Goal: Information Seeking & Learning: Compare options

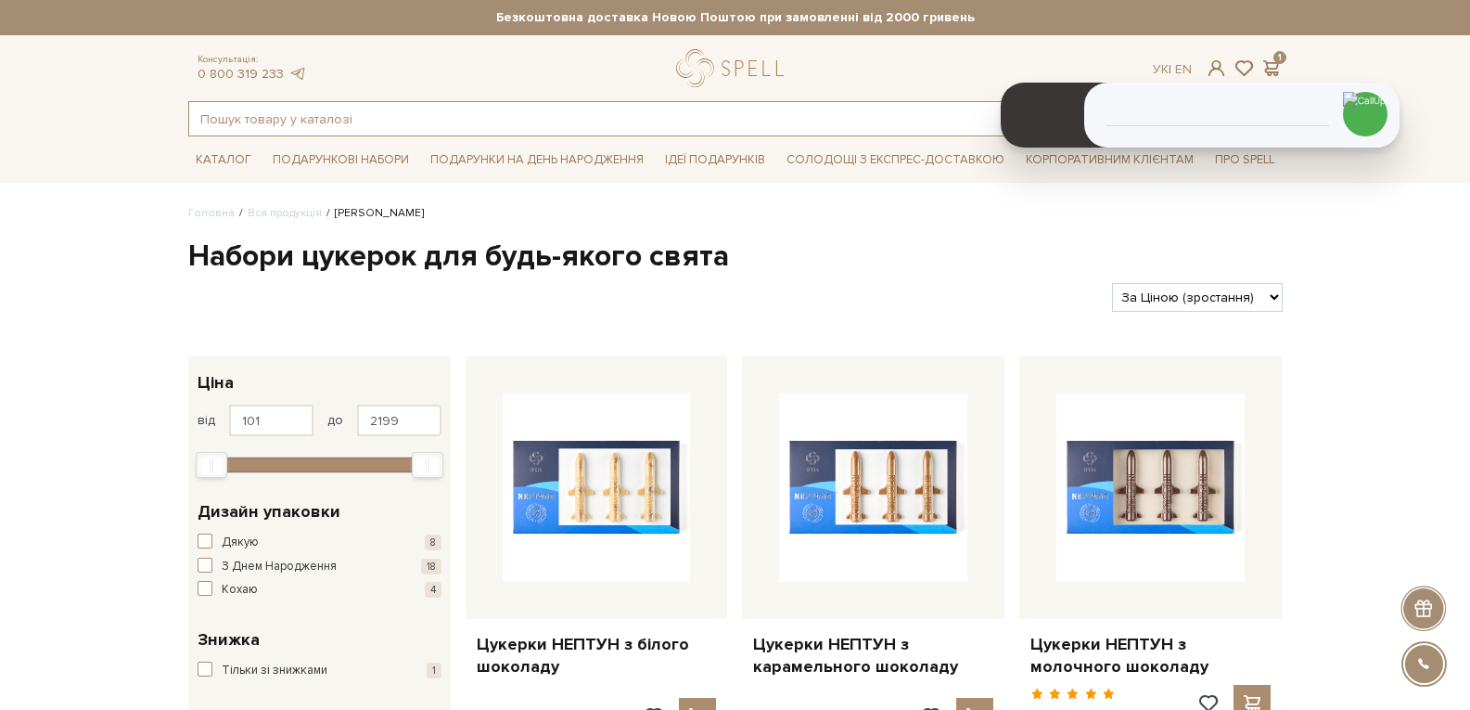
click at [281, 113] on input "text" at bounding box center [714, 118] width 1050 height 33
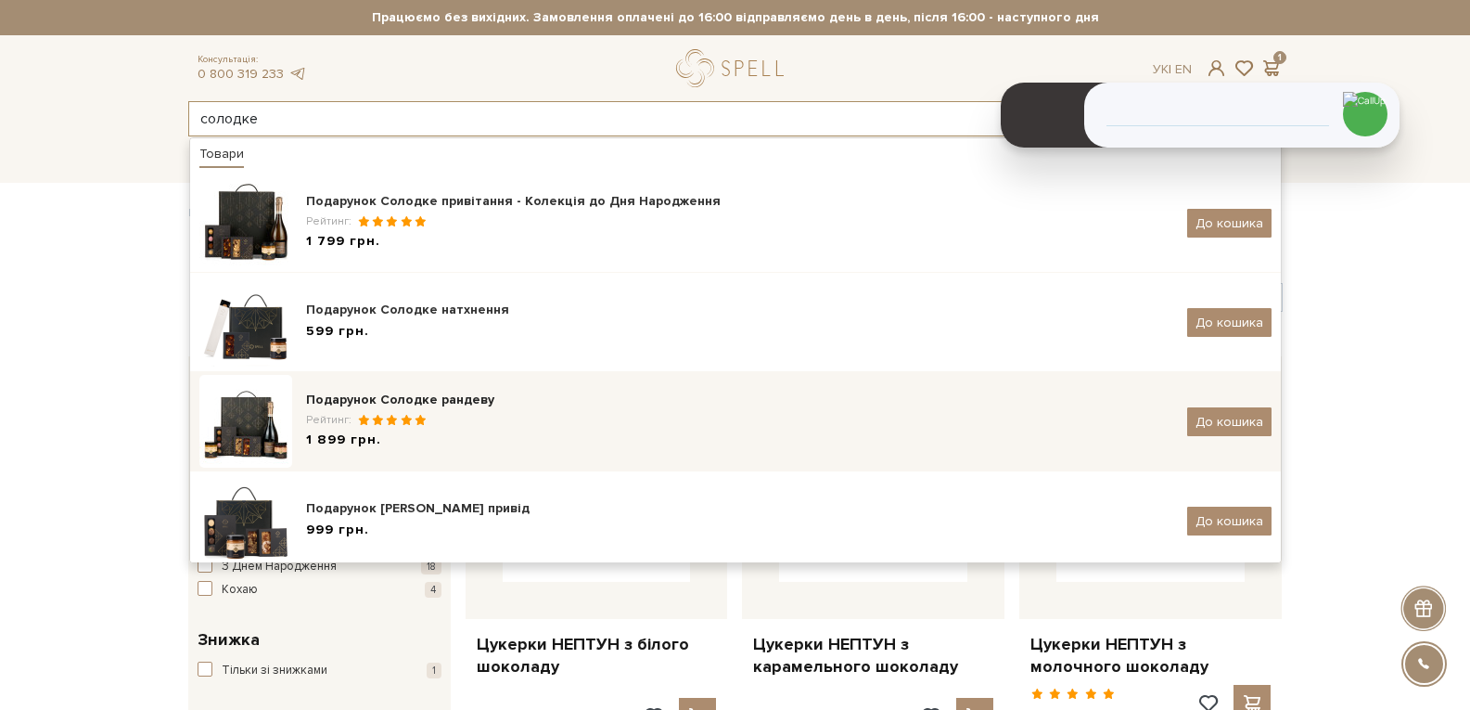
type input "солодке"
click at [401, 426] on div "Рейтинг:" at bounding box center [739, 420] width 867 height 16
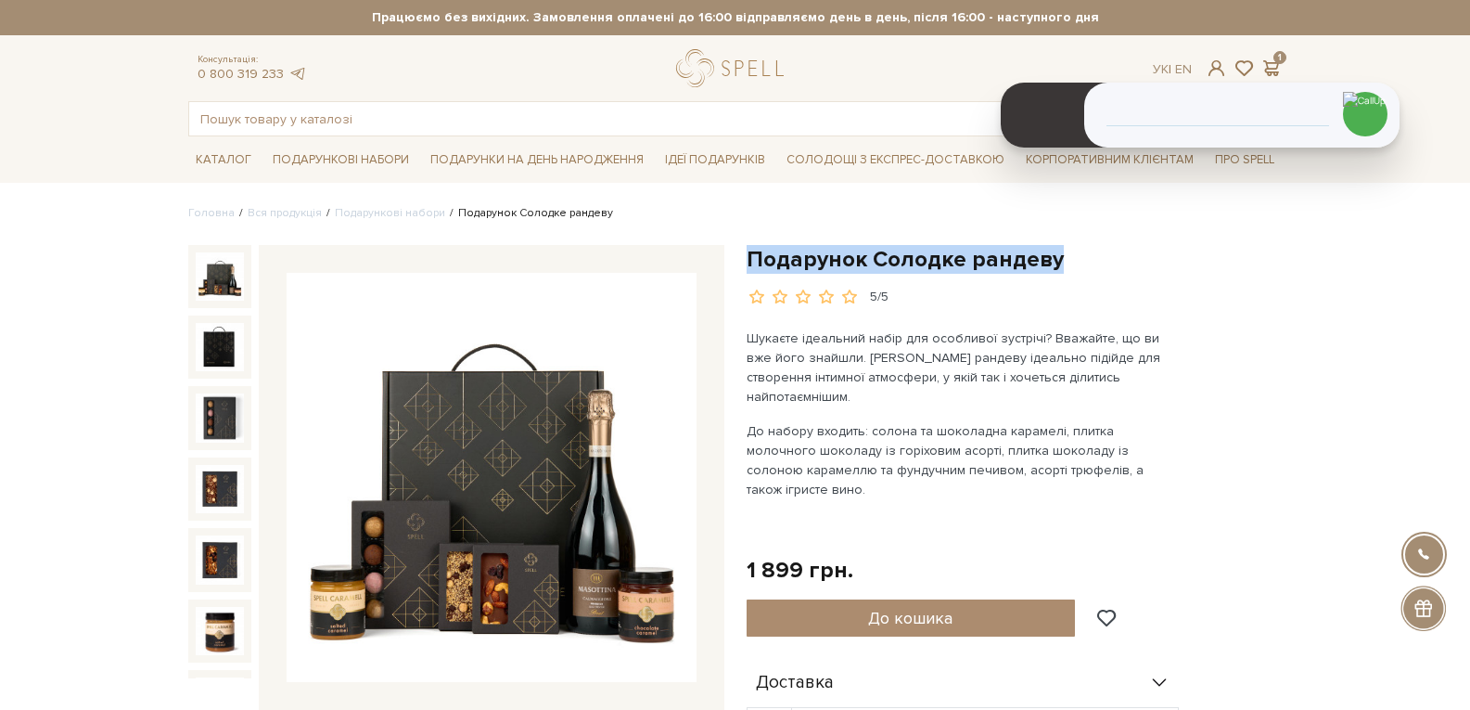
click at [751, 246] on h1 "Подарунок Солодке рандеву" at bounding box center [1015, 259] width 536 height 29
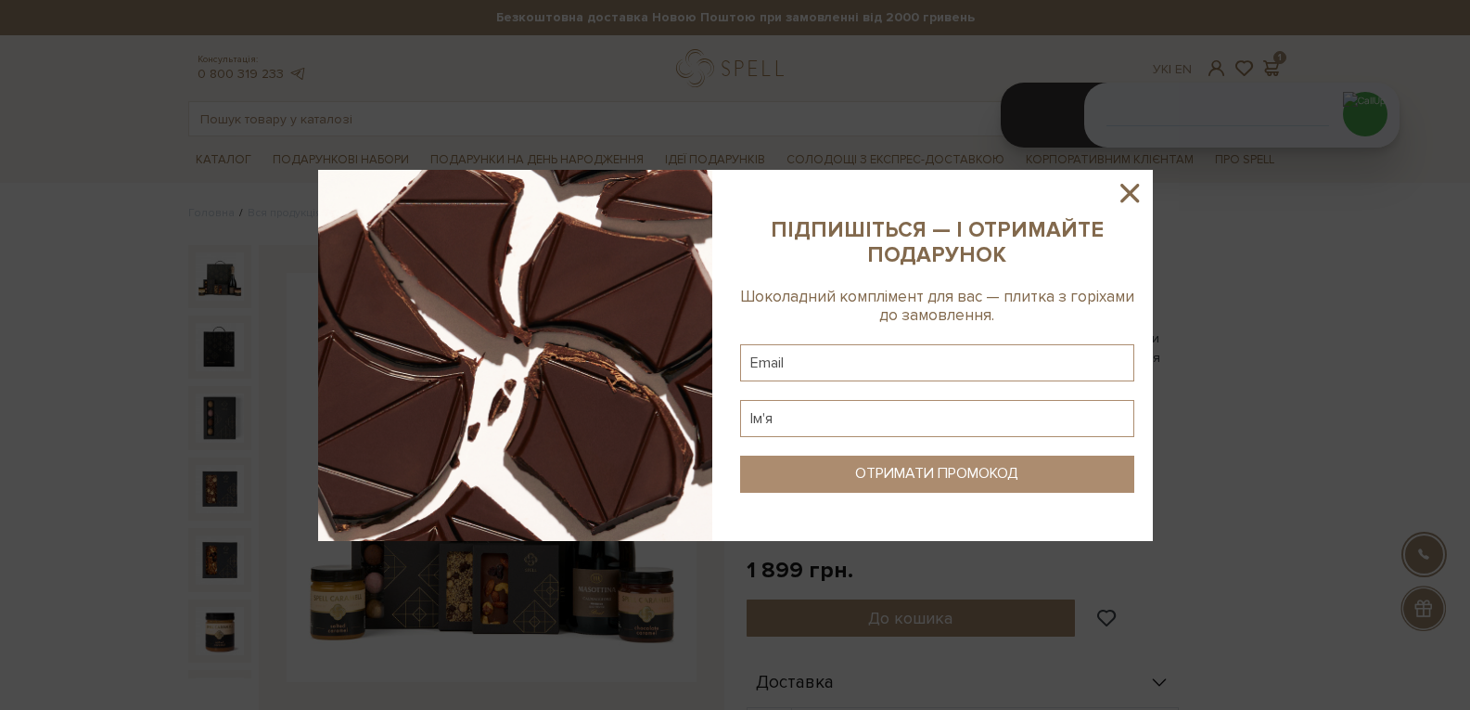
click at [1139, 193] on icon at bounding box center [1130, 193] width 32 height 32
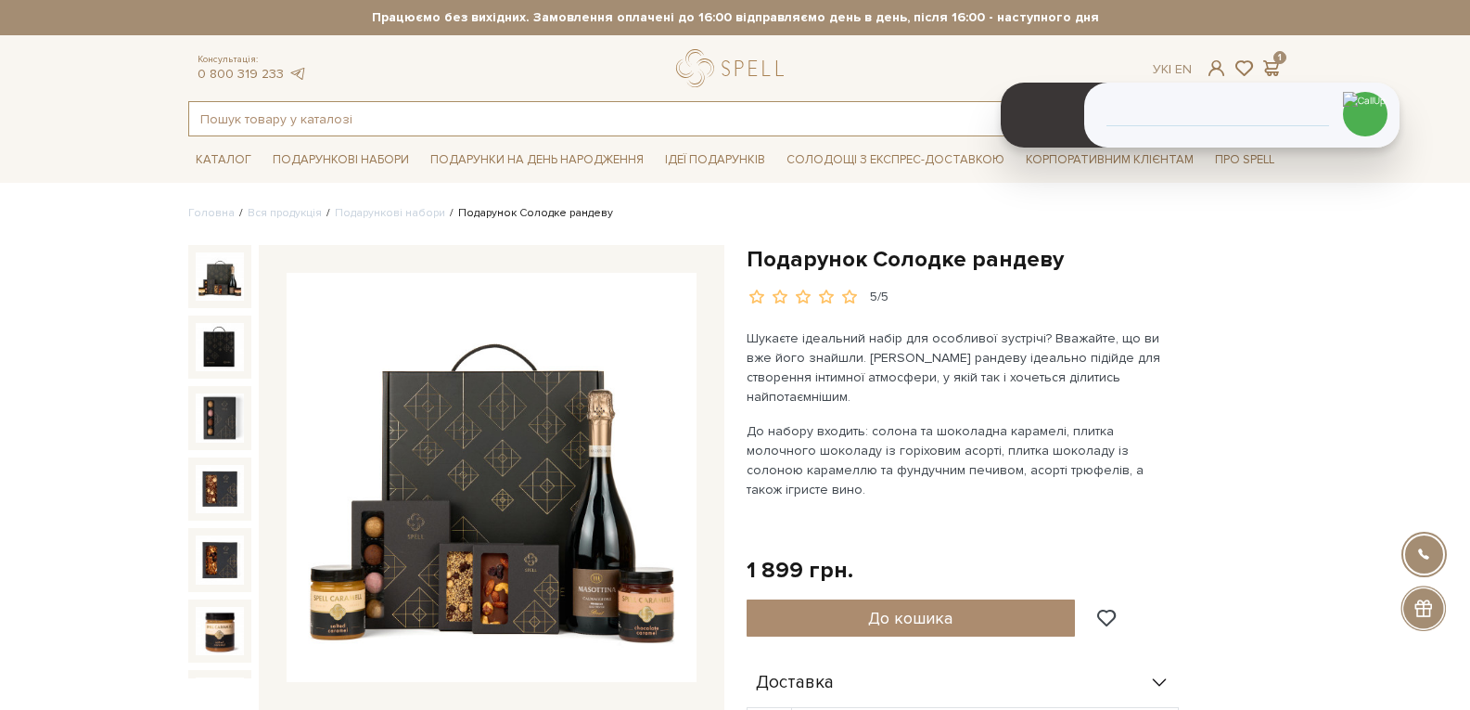
click at [349, 114] on input "text" at bounding box center [714, 118] width 1050 height 33
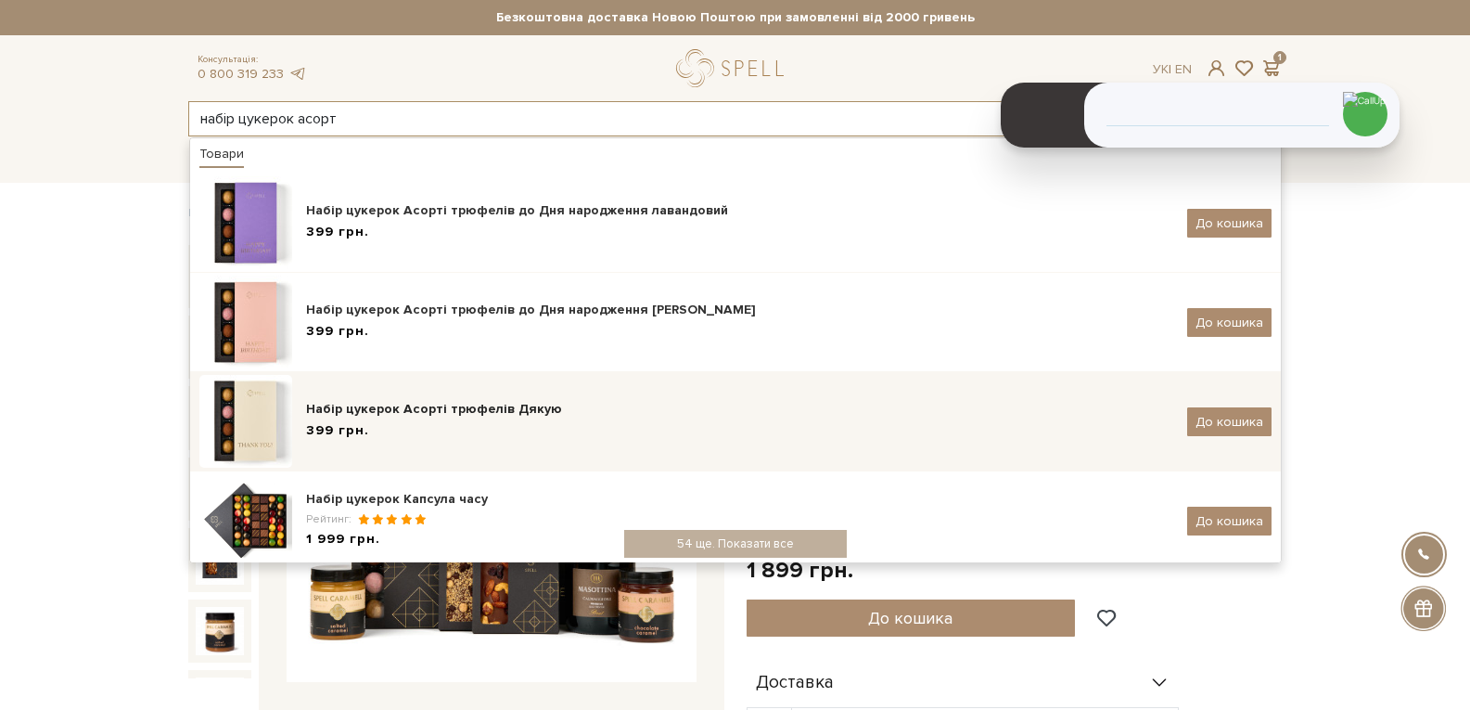
type input "набір цукерок асорт"
click at [382, 410] on div "Набір цукерок Асорті трюфелів Дякую" at bounding box center [739, 409] width 867 height 19
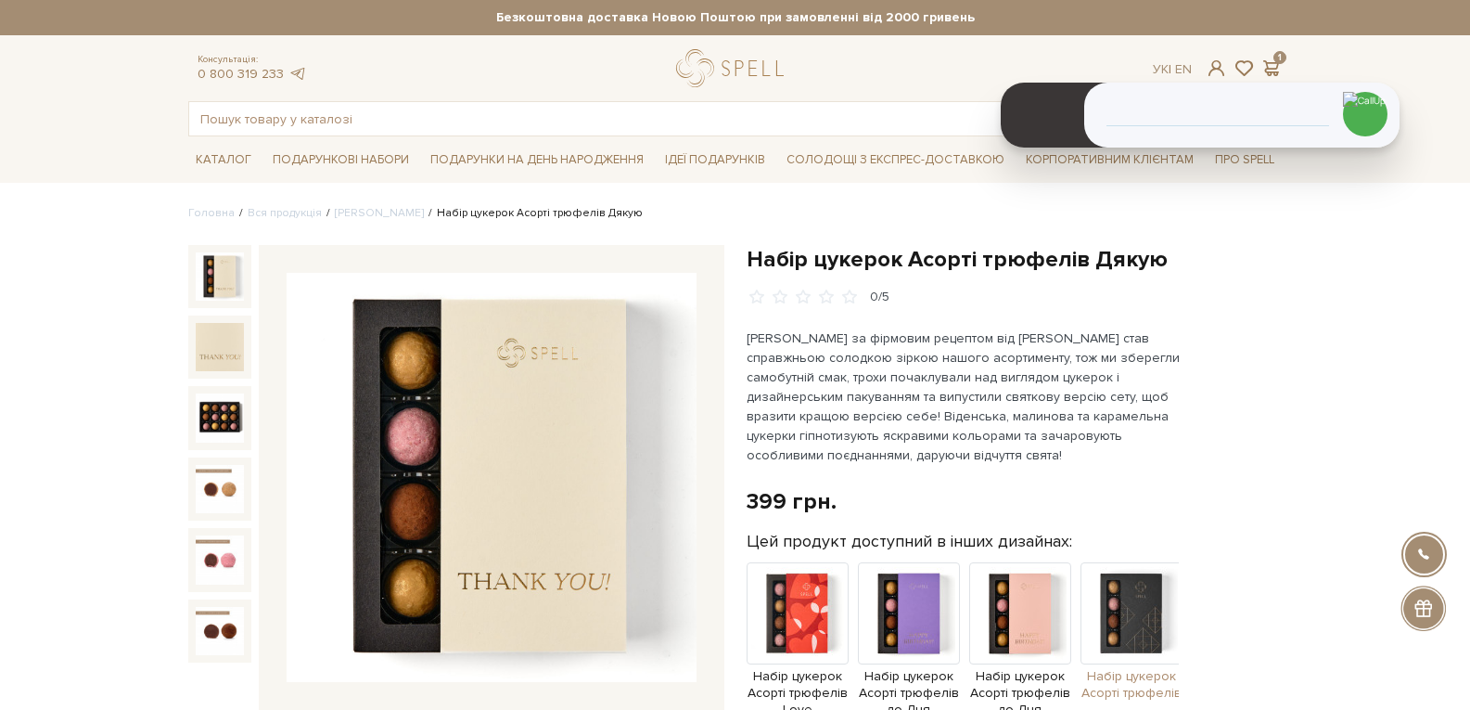
click at [1119, 623] on img at bounding box center [1132, 613] width 102 height 102
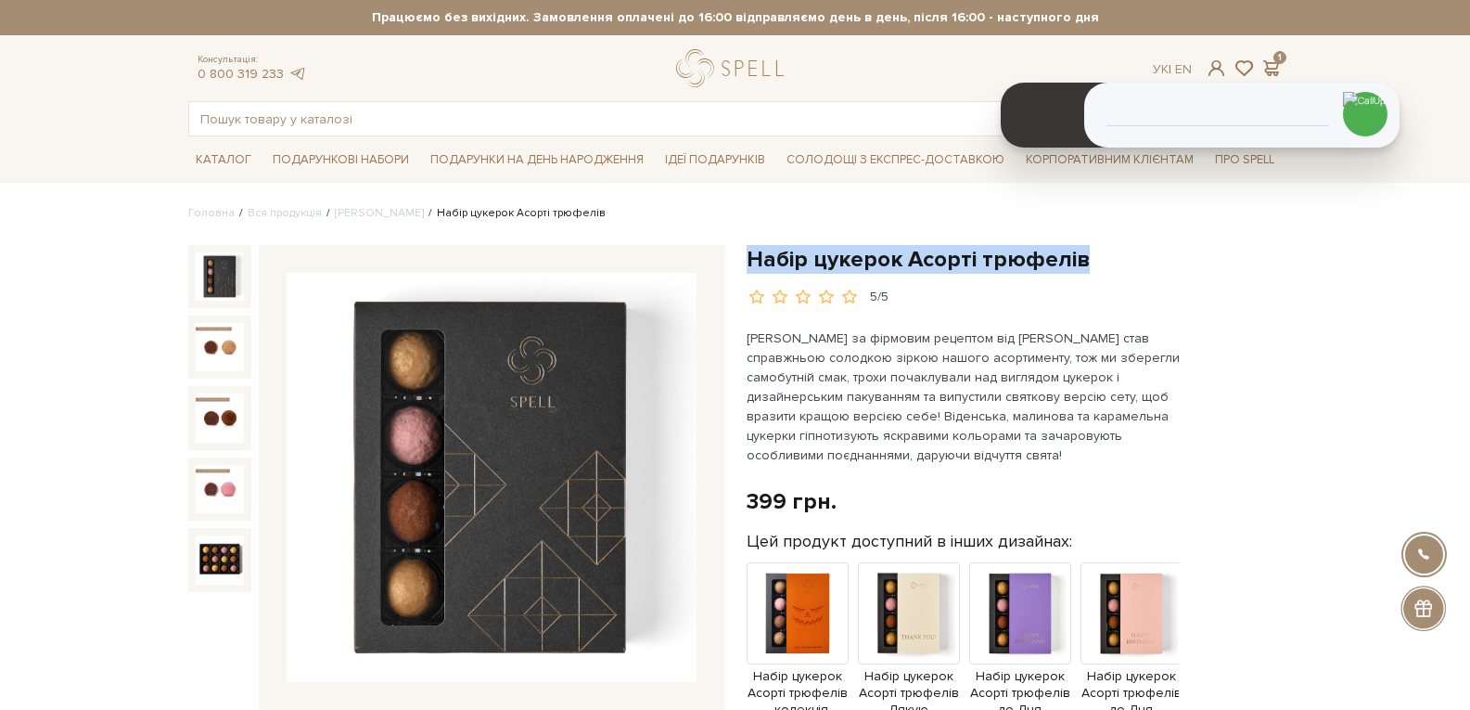
drag, startPoint x: 1088, startPoint y: 255, endPoint x: 734, endPoint y: 262, distance: 354.4
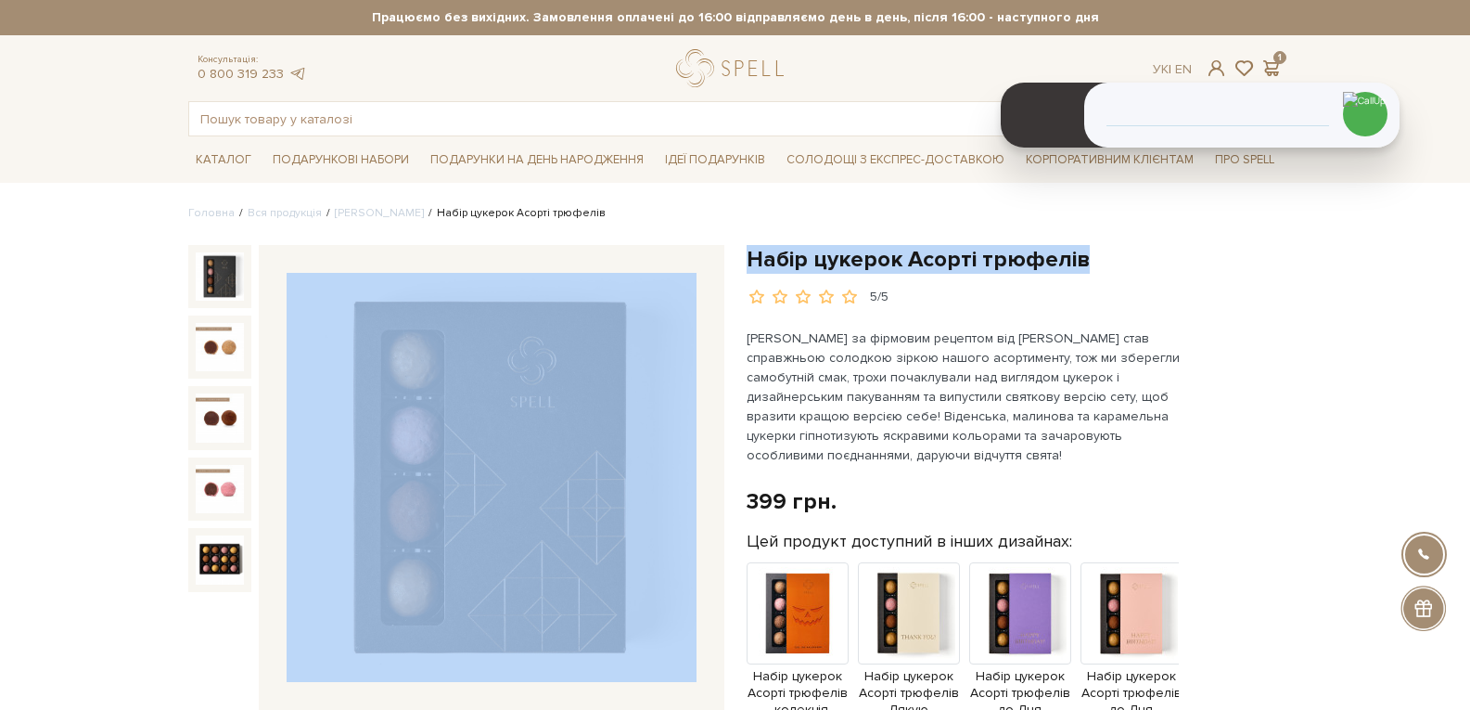
copy div "Разом смачніше Набір цукерок Асорті трюфелів 399 грн. + Молочний шоколад з горі…"
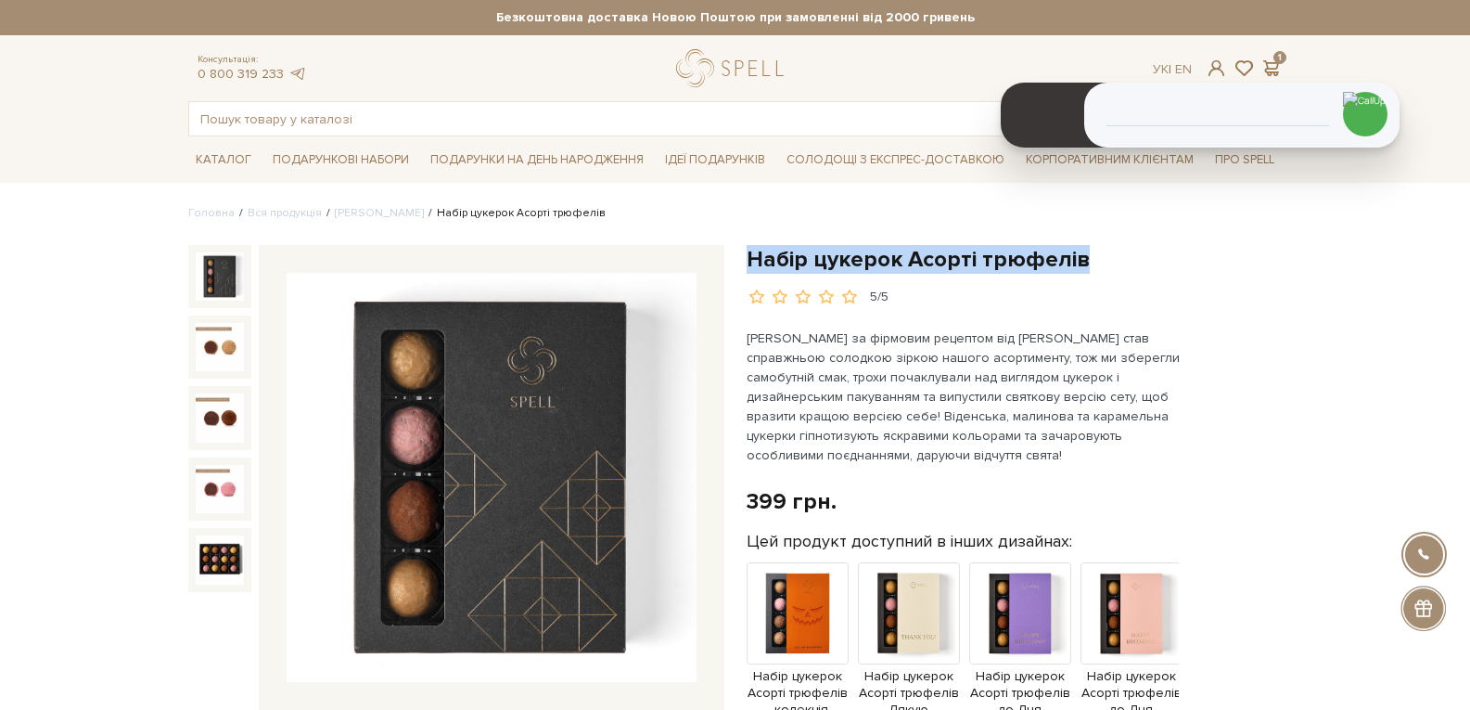
drag, startPoint x: 748, startPoint y: 259, endPoint x: 1078, endPoint y: 242, distance: 329.7
copy h1 "Набір цукерок Асорті трюфелів"
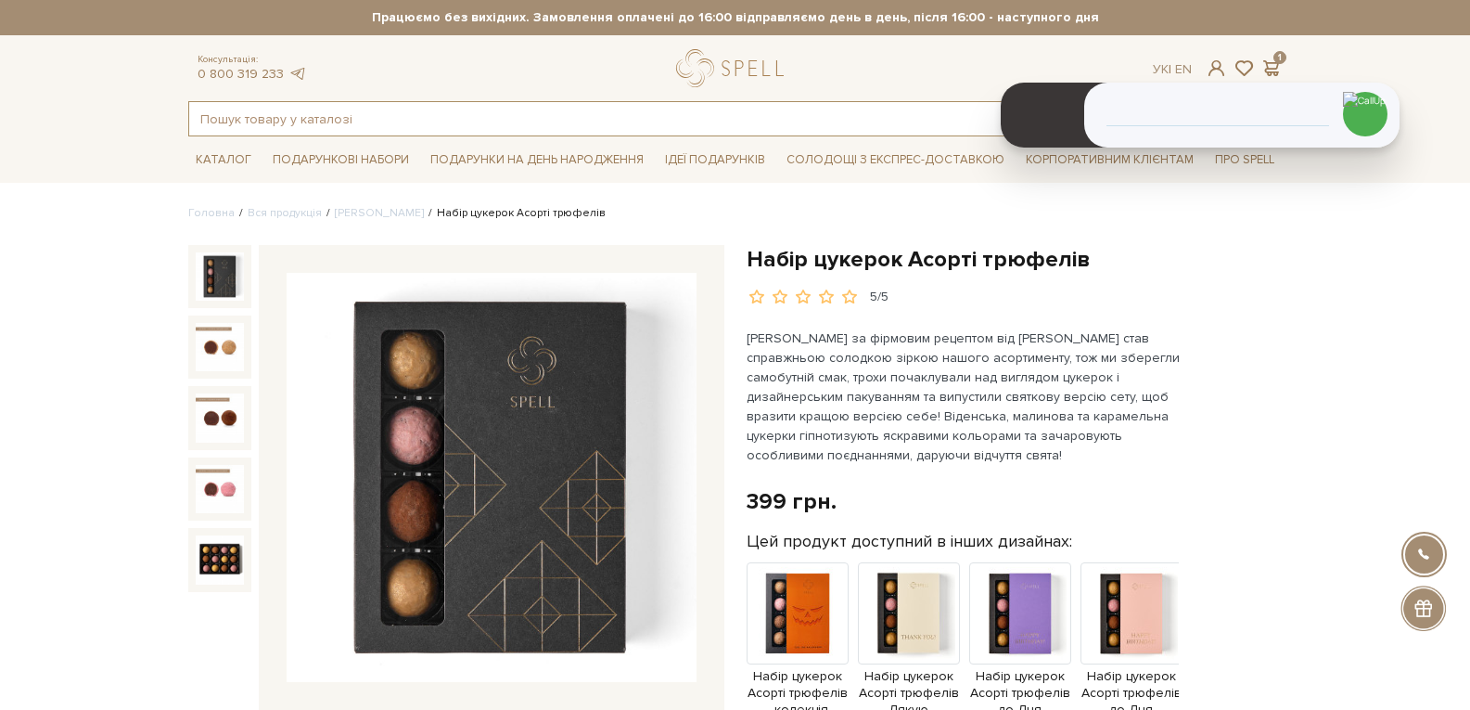
click at [391, 122] on input "text" at bounding box center [714, 118] width 1050 height 33
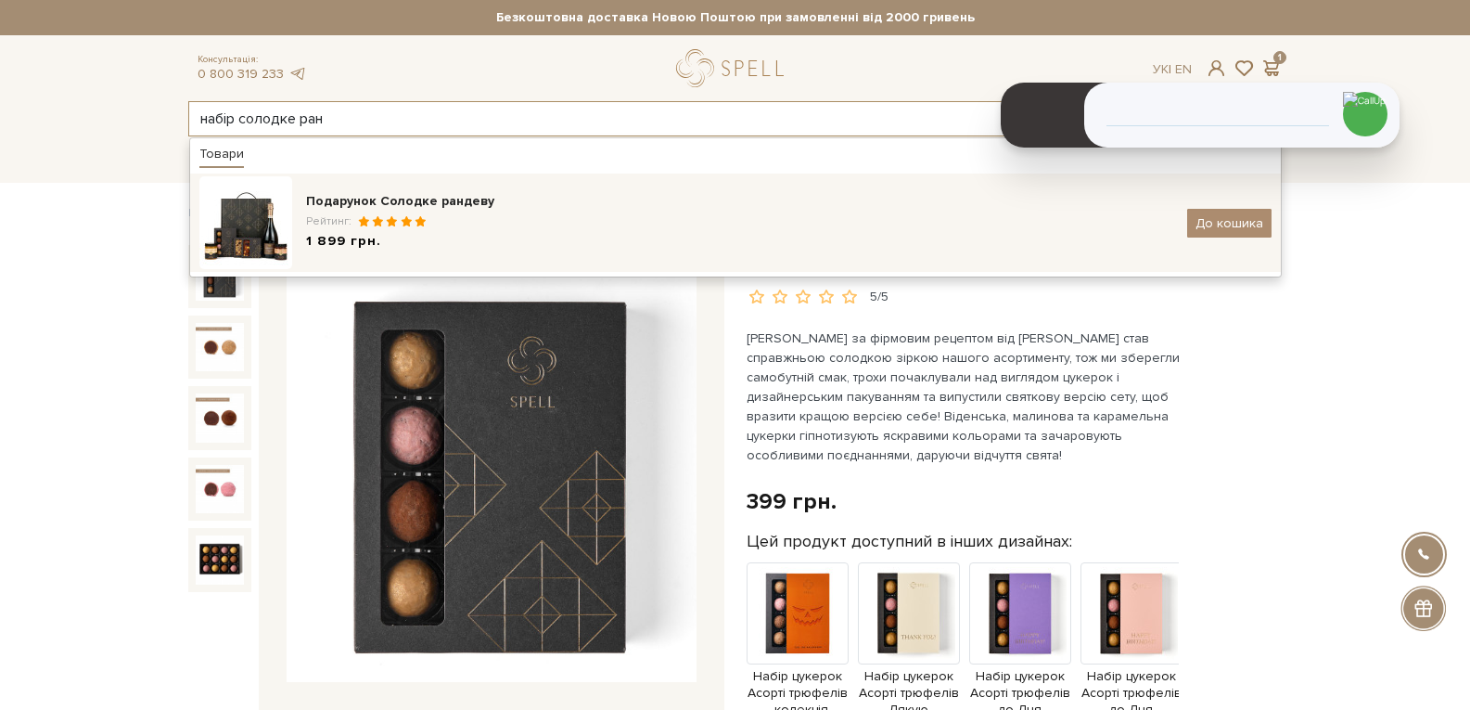
type input "набір солодке ран"
click at [425, 226] on div "Рейтинг:" at bounding box center [739, 221] width 867 height 16
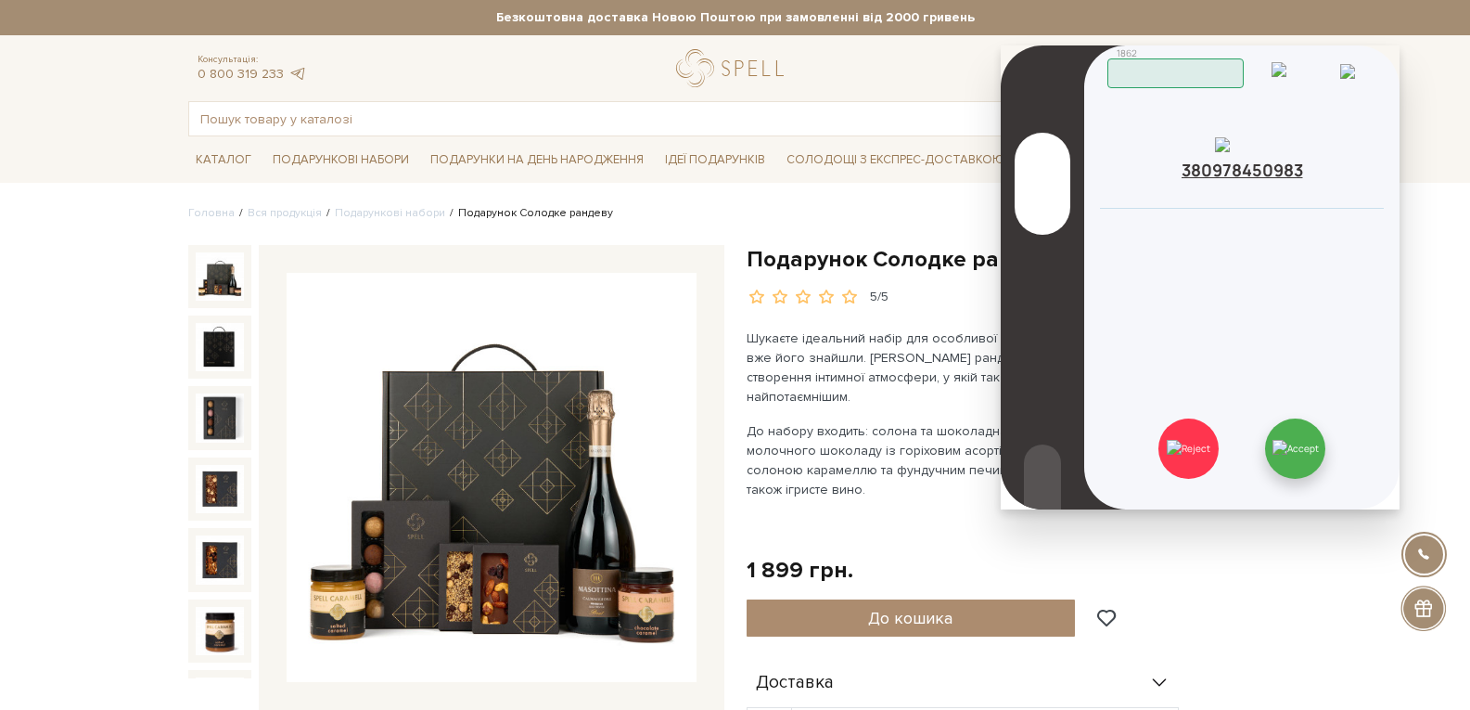
click at [1296, 454] on img at bounding box center [1295, 448] width 46 height 17
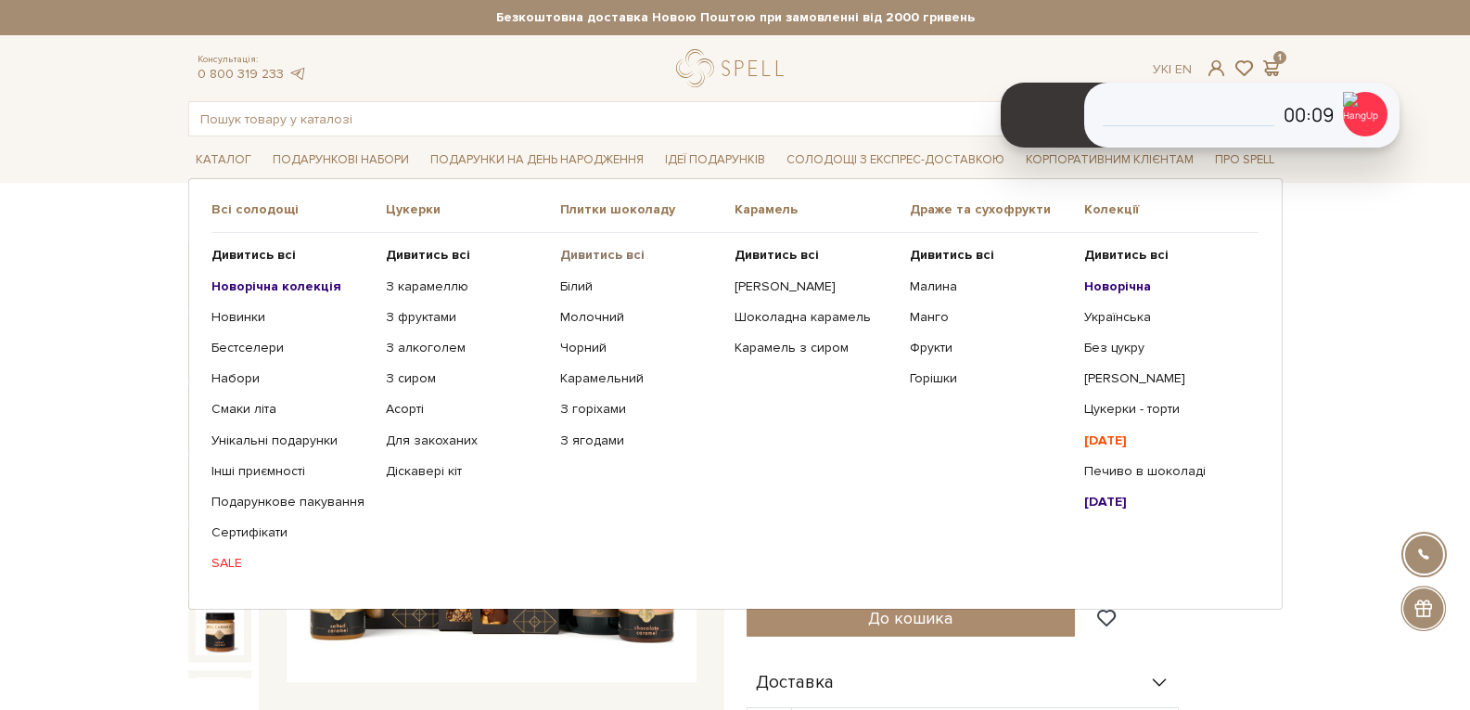
click at [584, 254] on b "Дивитись всі" at bounding box center [602, 255] width 84 height 16
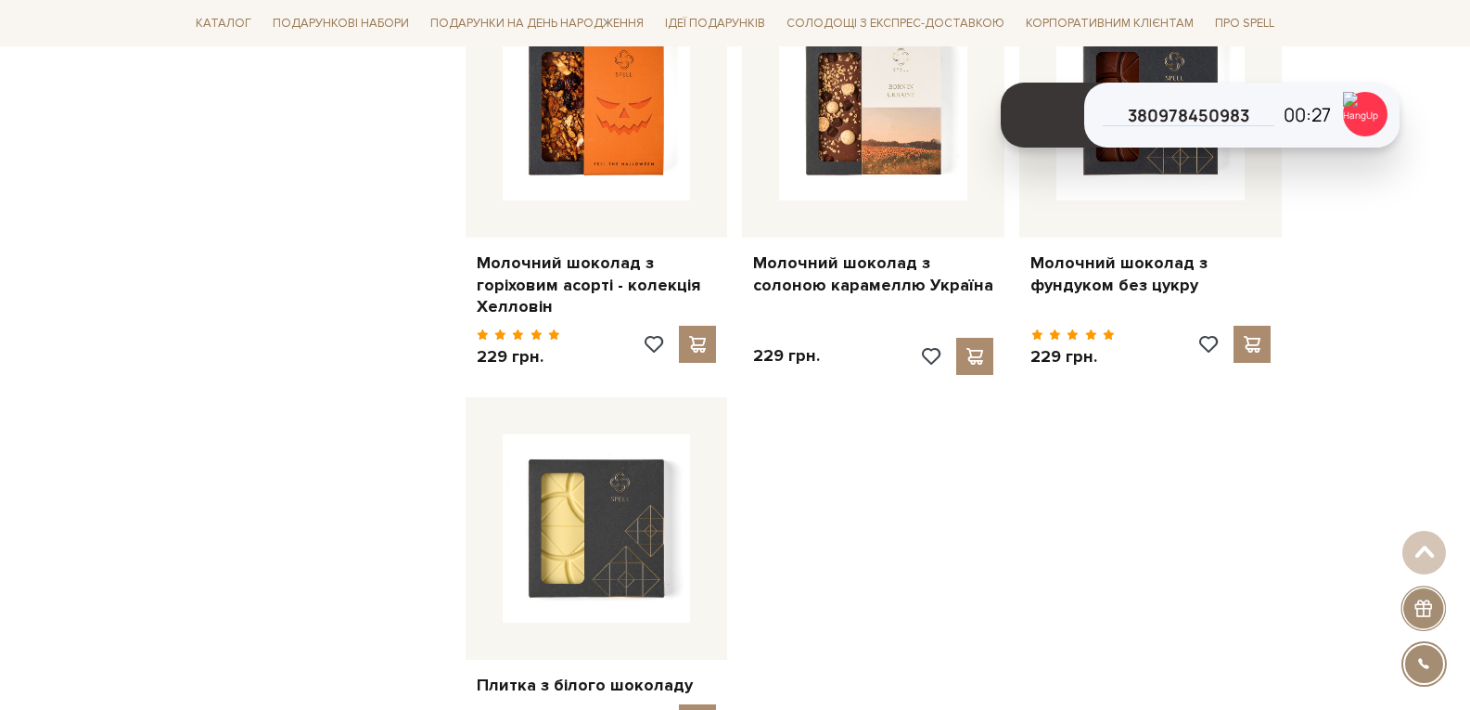
scroll to position [2319, 0]
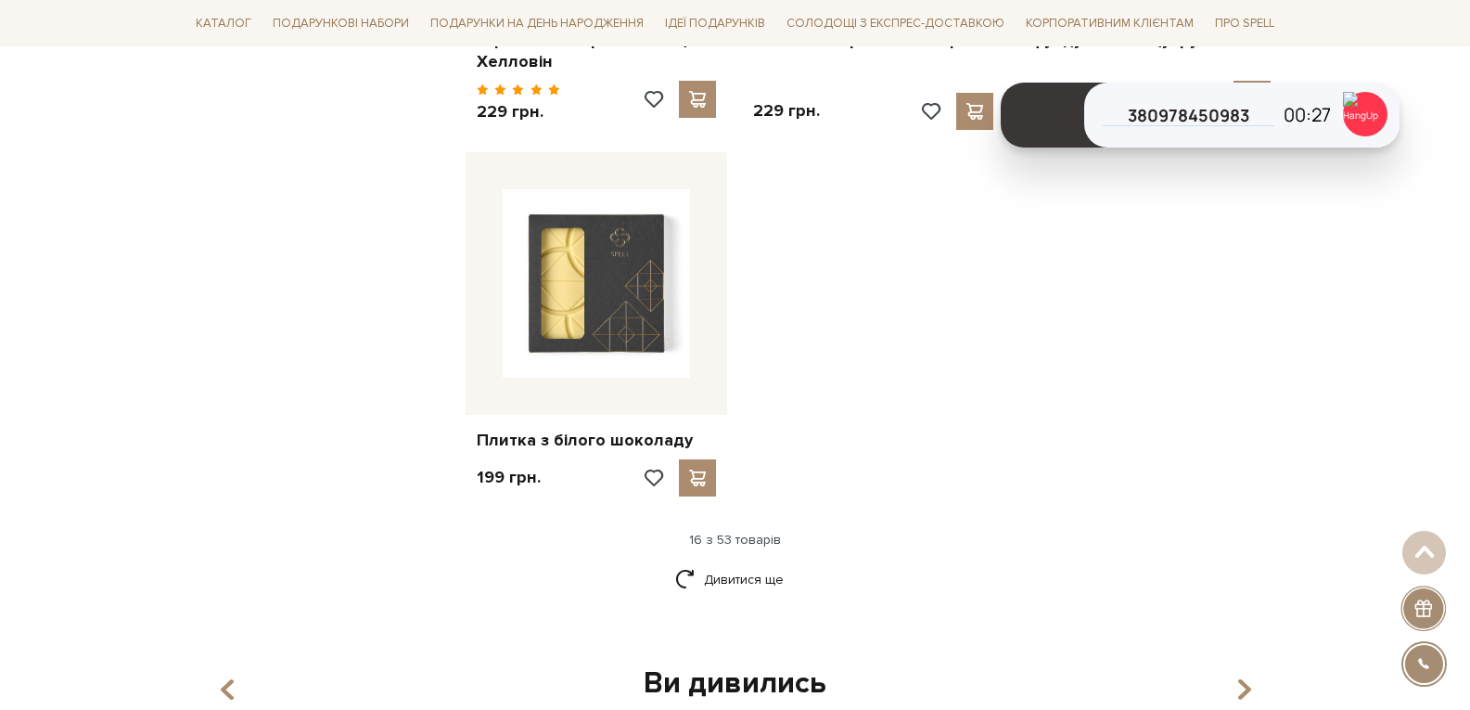
drag, startPoint x: 751, startPoint y: 550, endPoint x: 834, endPoint y: 555, distance: 82.7
click at [750, 563] on link "Дивитися ще" at bounding box center [735, 579] width 121 height 32
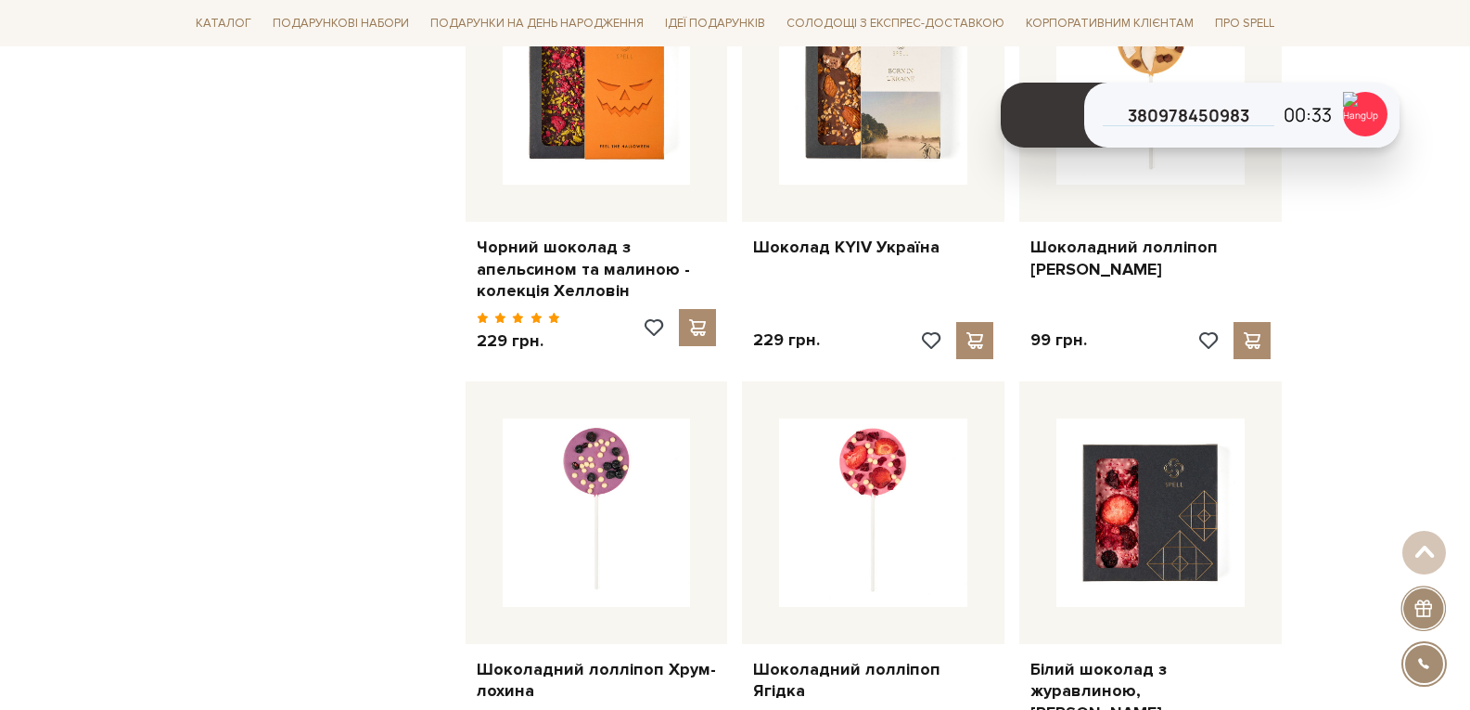
scroll to position [3803, 0]
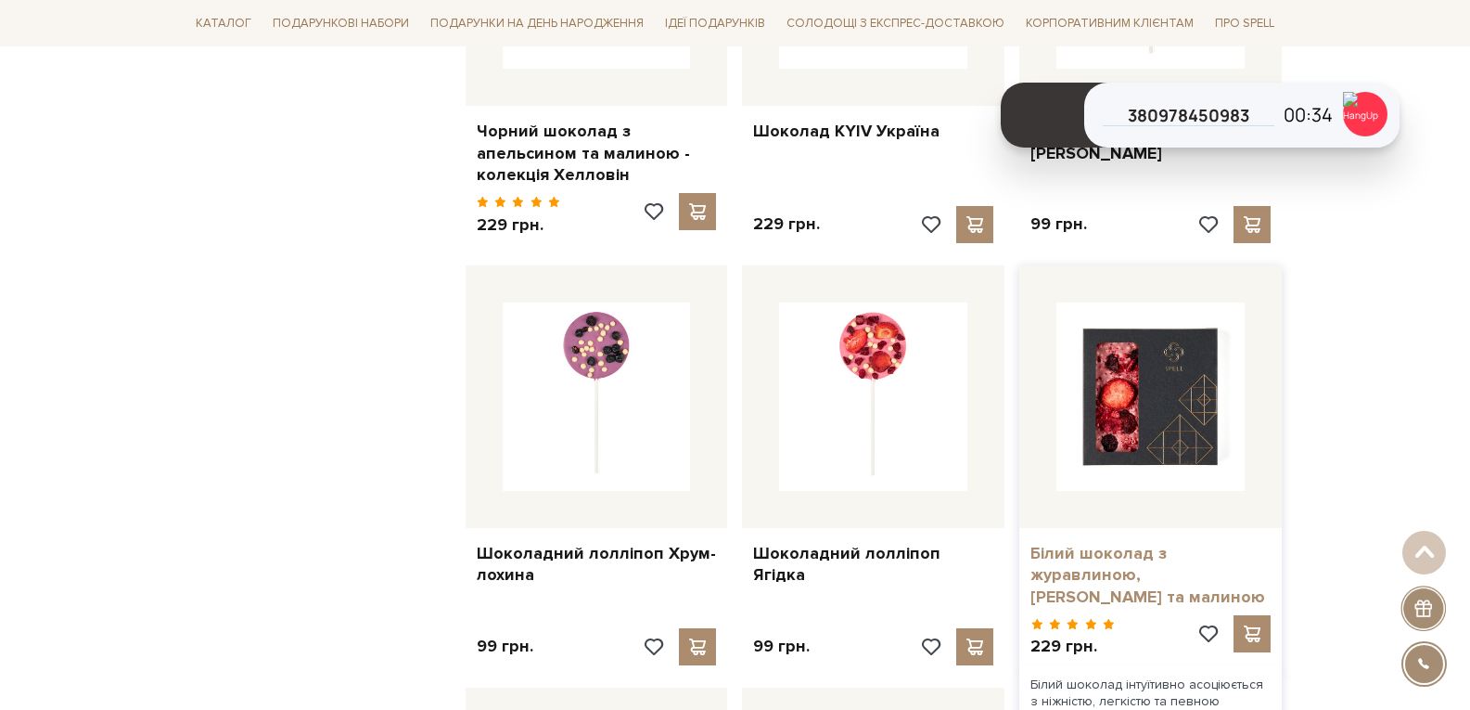
click at [1127, 562] on link "Білий шоколад з журавлиною, [PERSON_NAME] та малиною" at bounding box center [1150, 575] width 240 height 65
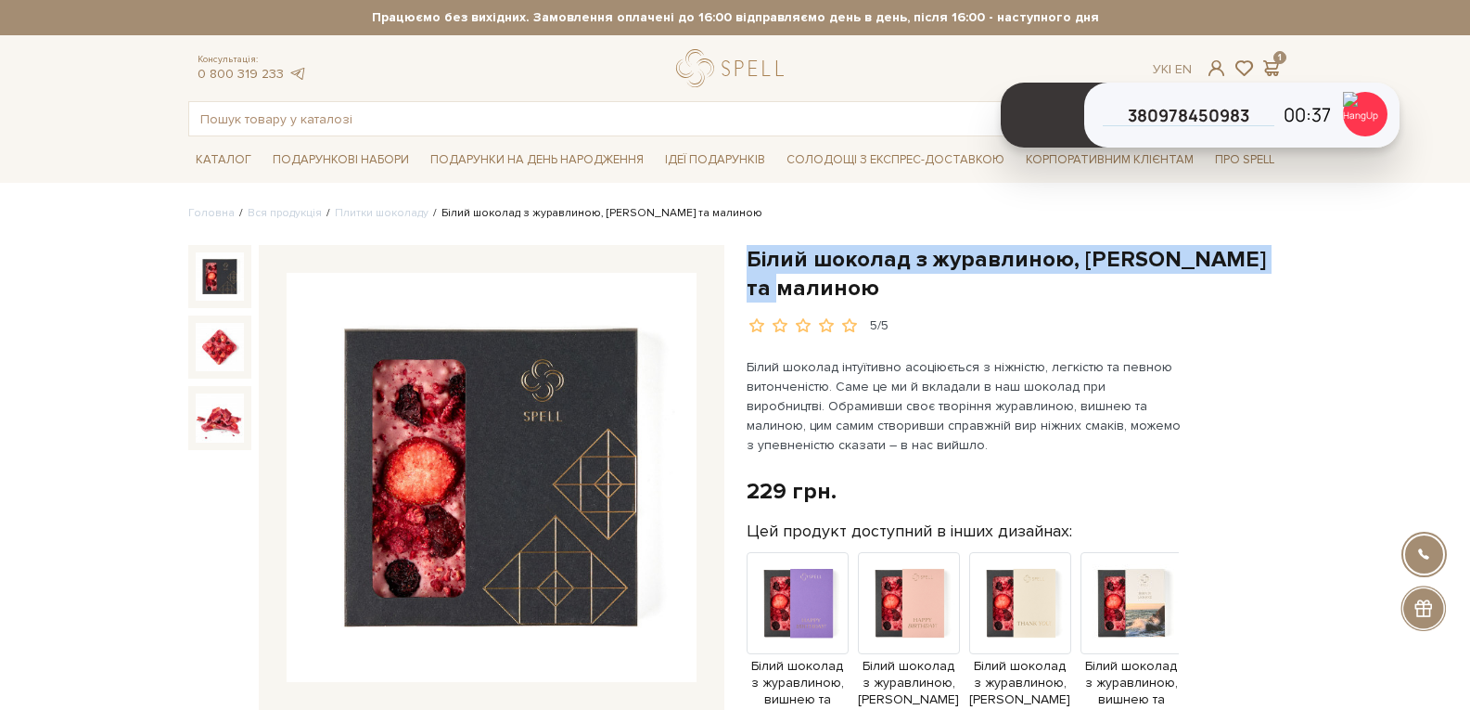
drag, startPoint x: 841, startPoint y: 284, endPoint x: 739, endPoint y: 250, distance: 107.3
copy h1 "Білий шоколад з журавлиною, [PERSON_NAME] та малиною"
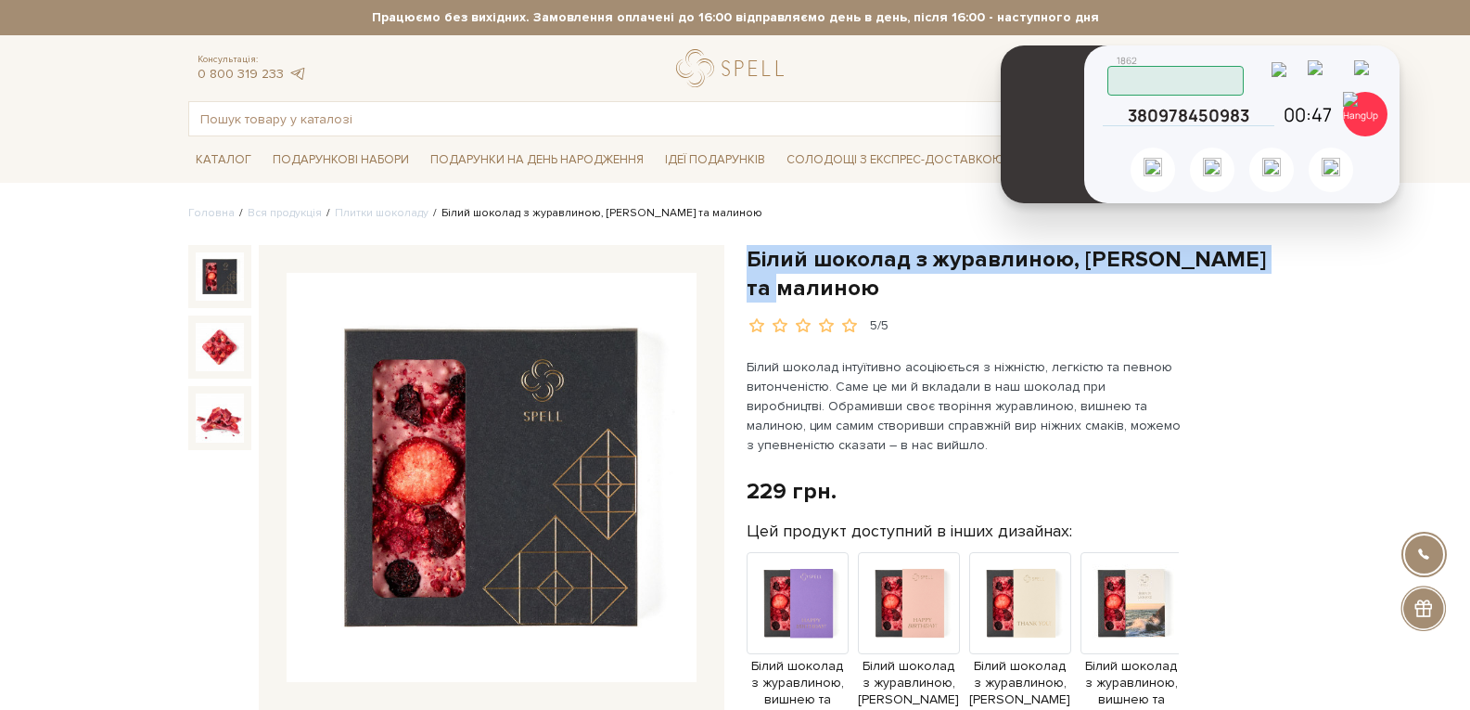
click at [1336, 74] on img at bounding box center [1327, 76] width 39 height 32
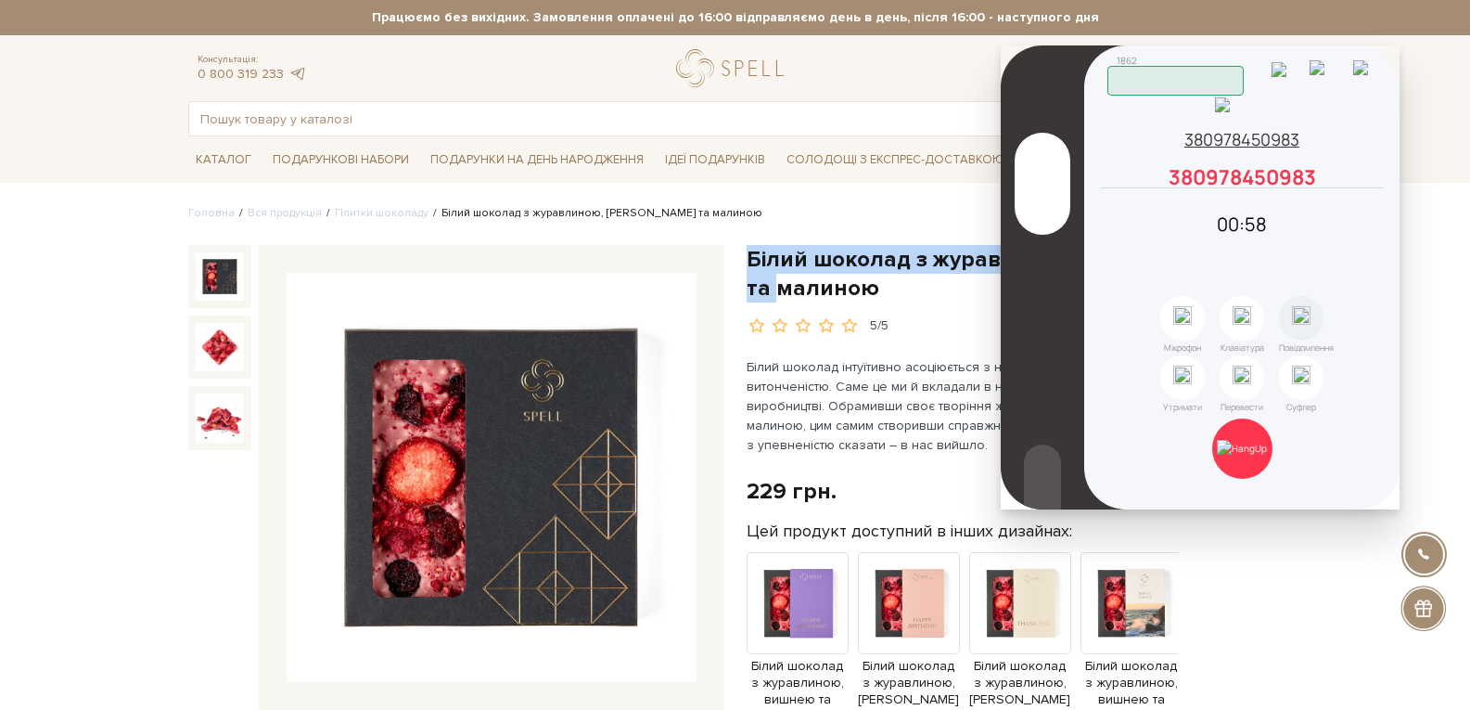
click at [1371, 185] on icon at bounding box center [1375, 177] width 17 height 17
click at [1367, 169] on icon at bounding box center [1367, 169] width 0 height 0
click at [1243, 440] on img at bounding box center [1242, 448] width 50 height 17
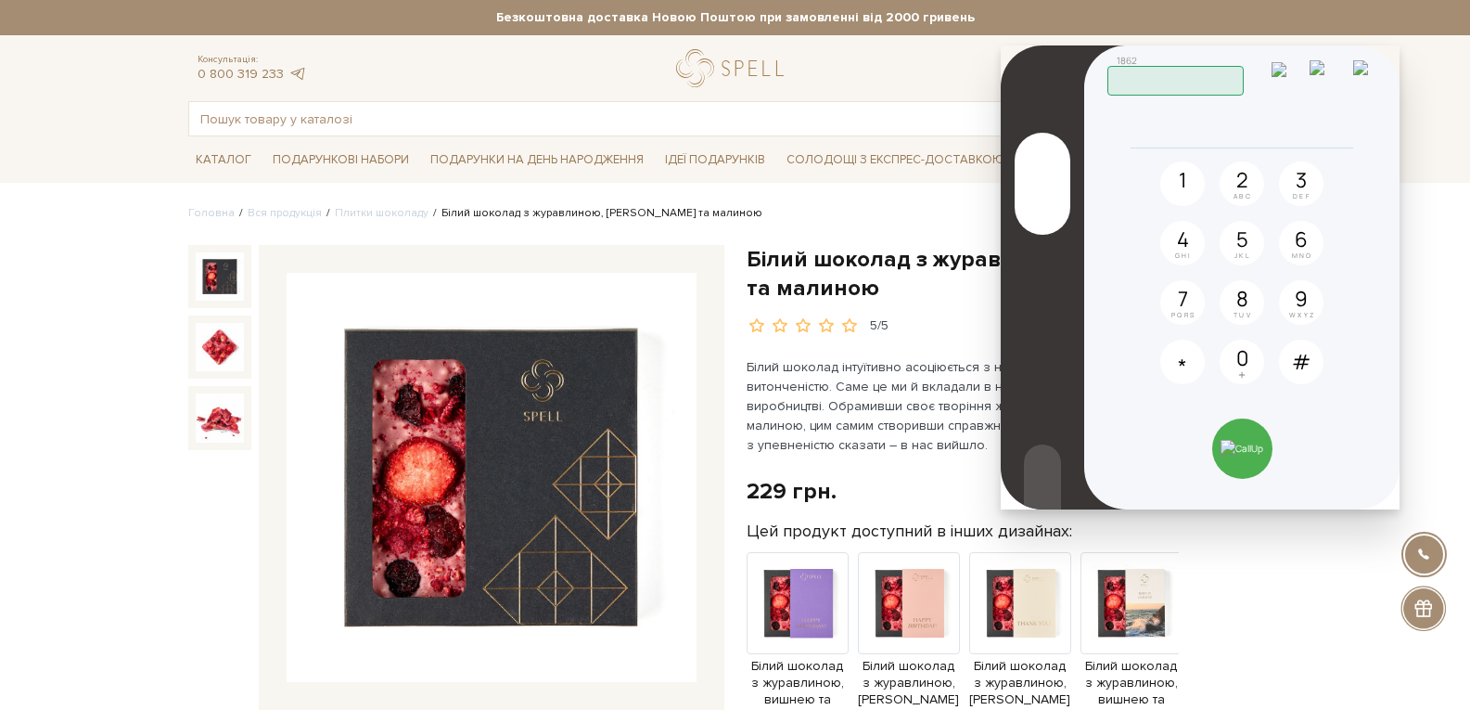
click at [1337, 78] on img at bounding box center [1328, 76] width 36 height 32
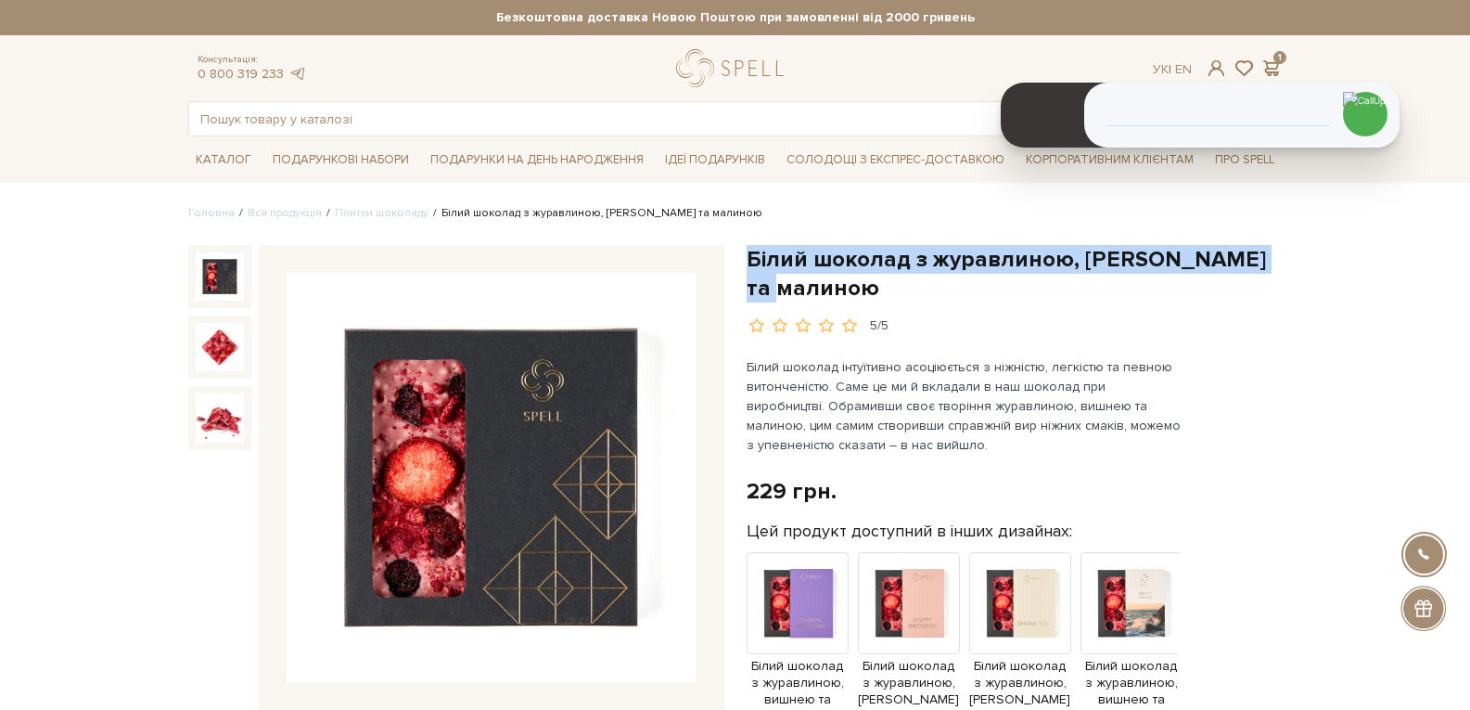
drag, startPoint x: 844, startPoint y: 289, endPoint x: 746, endPoint y: 255, distance: 104.1
click at [747, 255] on h1 "Білий шоколад з журавлиною, [PERSON_NAME] та малиною" at bounding box center [1015, 274] width 536 height 58
copy h1 "Білий шоколад з журавлиною, [PERSON_NAME] та малиною"
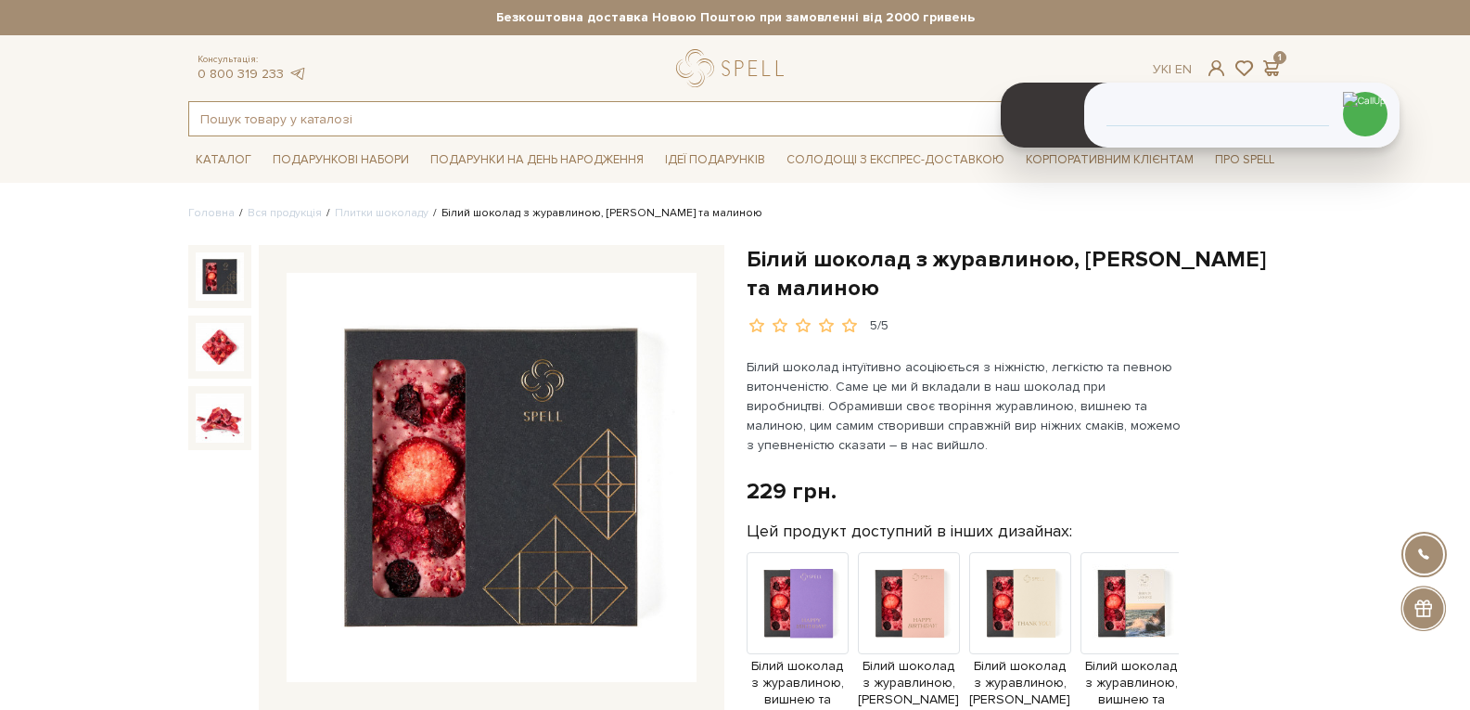
click at [346, 126] on input "text" at bounding box center [714, 118] width 1050 height 33
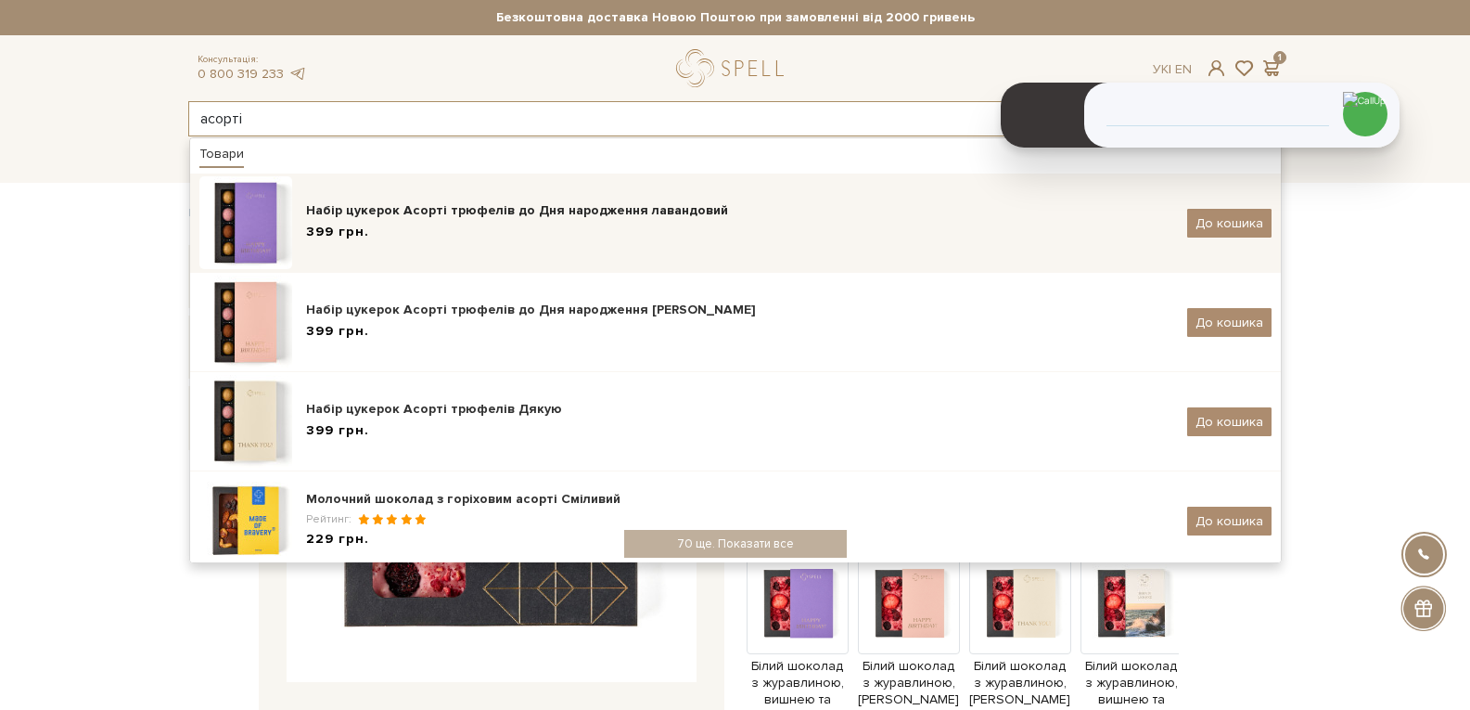
type input "асорті"
click at [385, 209] on div "Набір цукерок Асорті трюфелів до Дня народження лавандовий" at bounding box center [739, 210] width 867 height 19
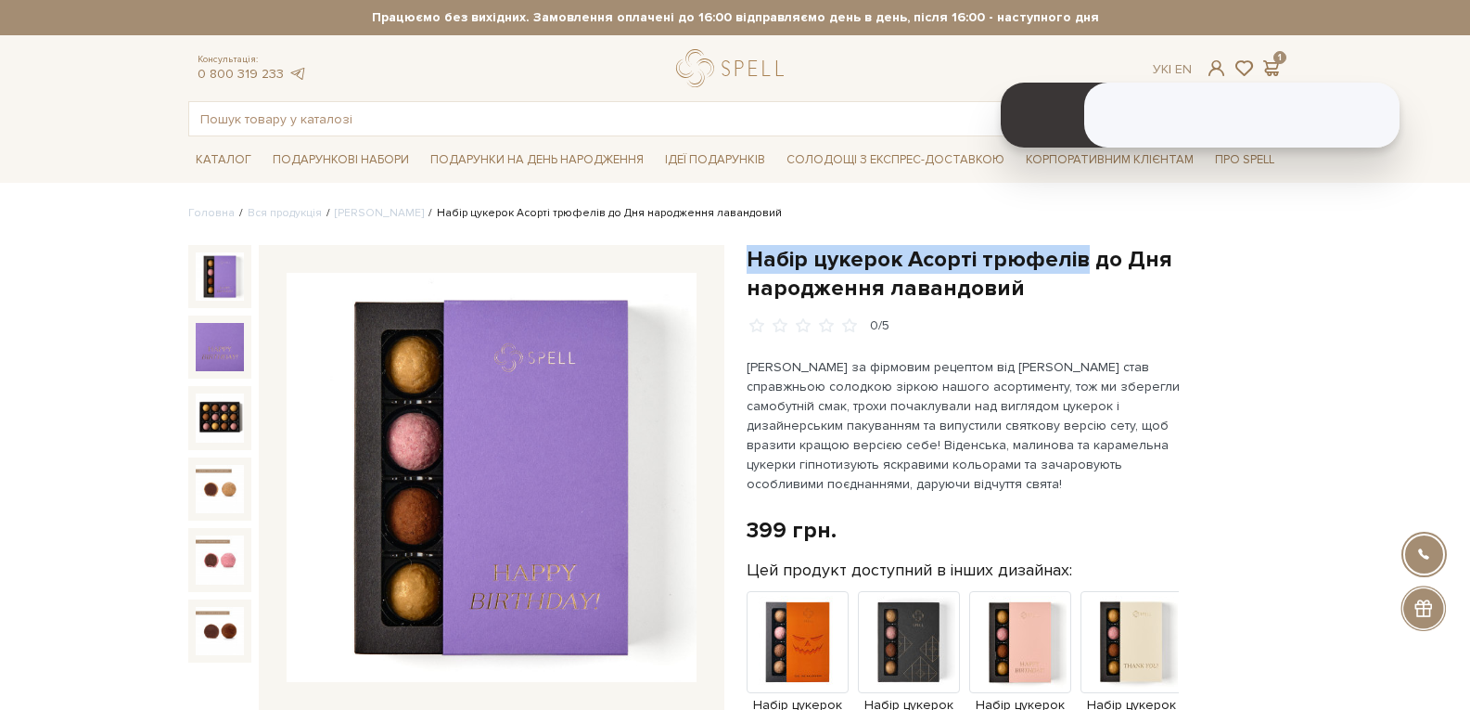
drag, startPoint x: 749, startPoint y: 254, endPoint x: 1076, endPoint y: 262, distance: 326.6
click at [1076, 262] on h1 "Набір цукерок Асорті трюфелів до Дня народження лавандовий" at bounding box center [1015, 274] width 536 height 58
copy h1 "Набір цукерок Асорті трюфелів"
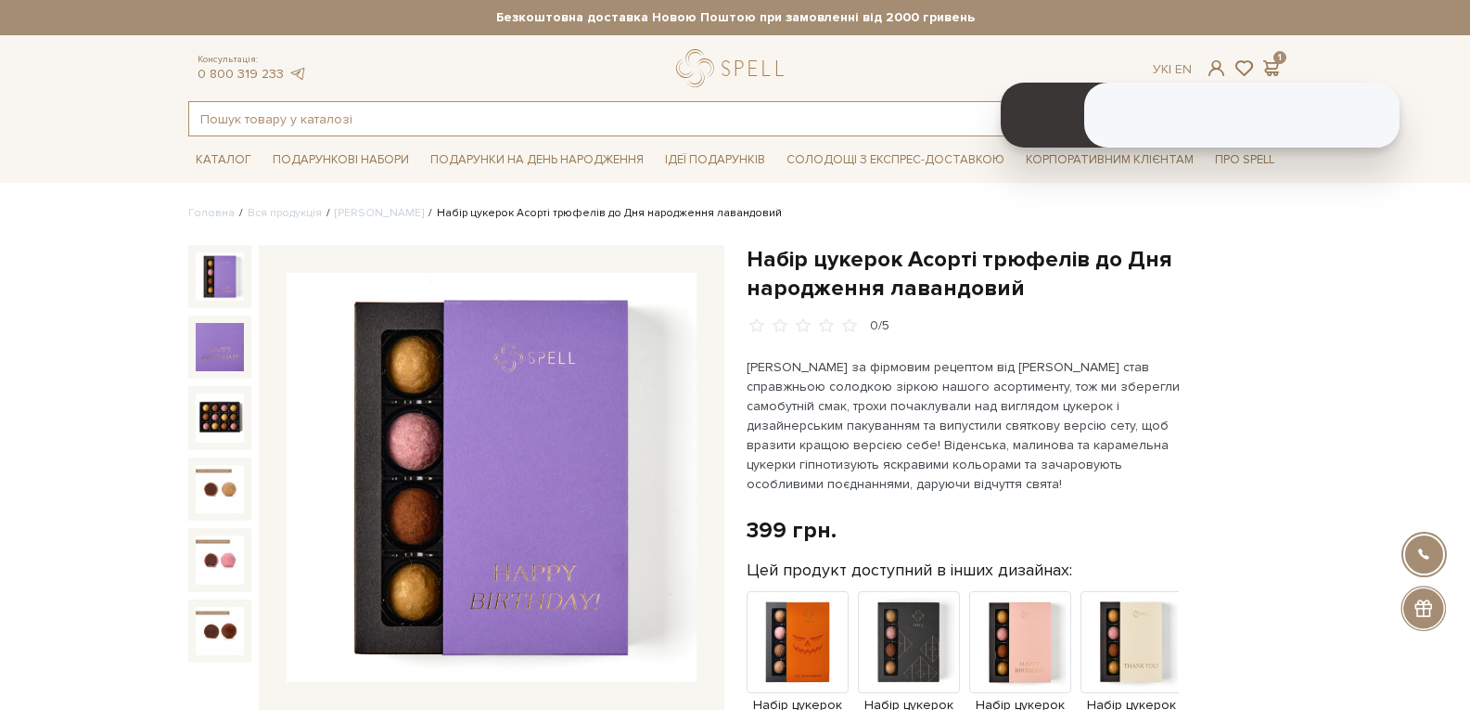
click at [313, 118] on input "text" at bounding box center [714, 118] width 1050 height 33
type input "с"
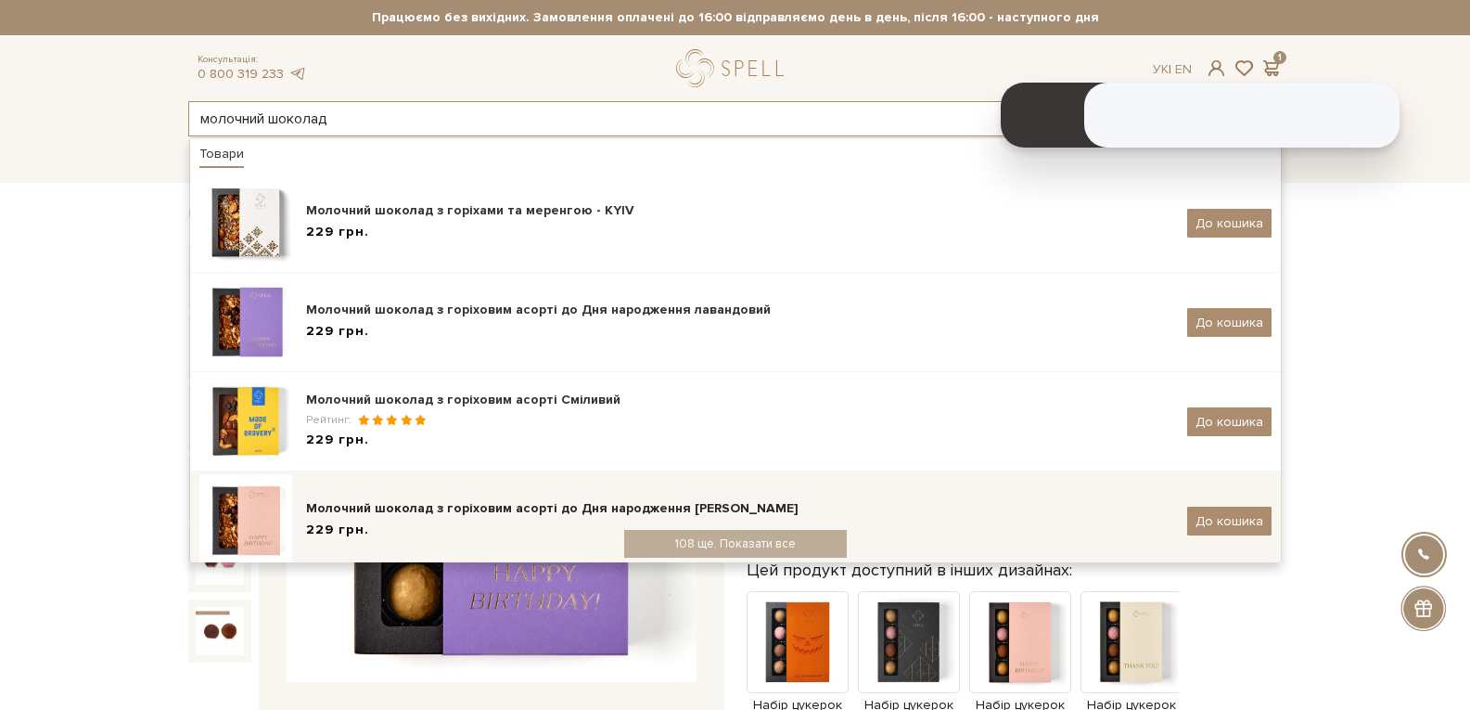
type input "молочний шоколад"
click at [558, 511] on div "Молочний шоколад з горіховим асорті до Дня народження [PERSON_NAME]" at bounding box center [739, 508] width 867 height 19
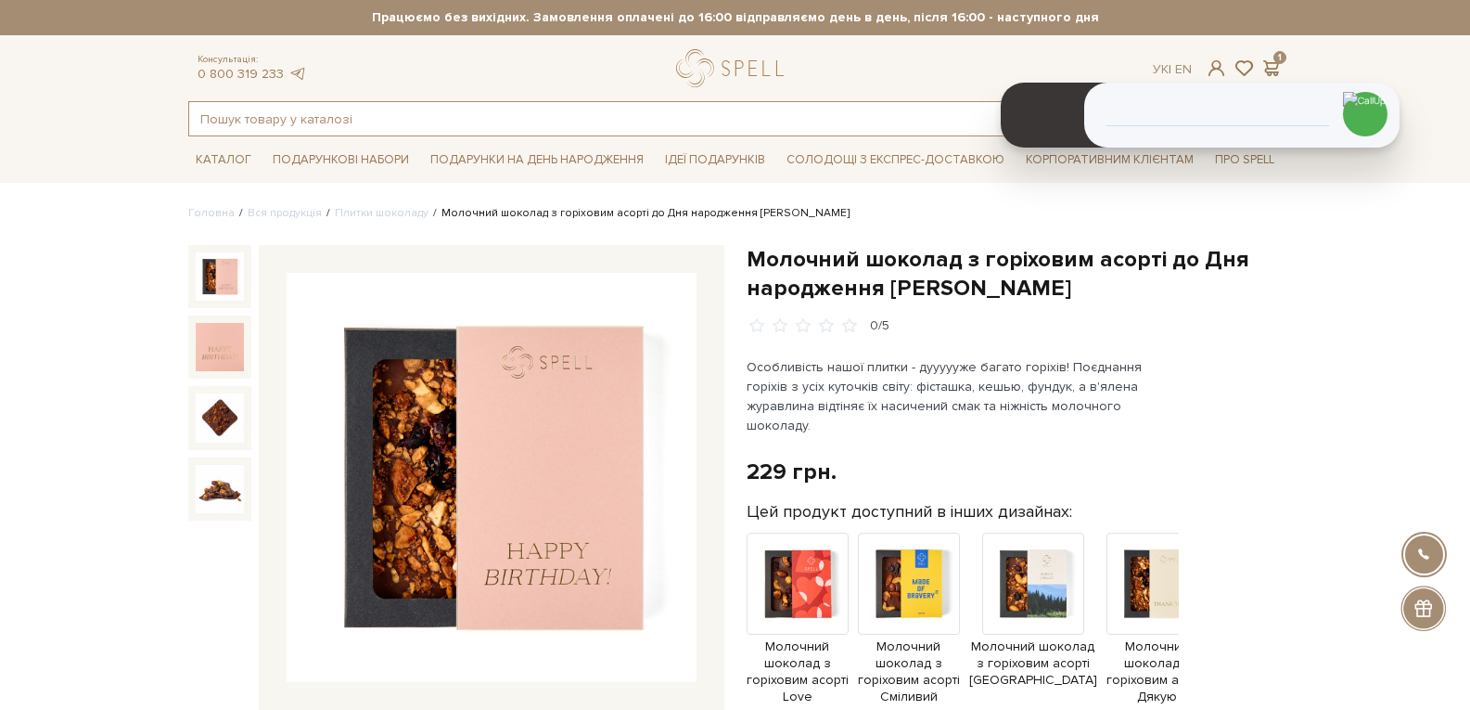
click at [269, 126] on input "text" at bounding box center [714, 118] width 1050 height 33
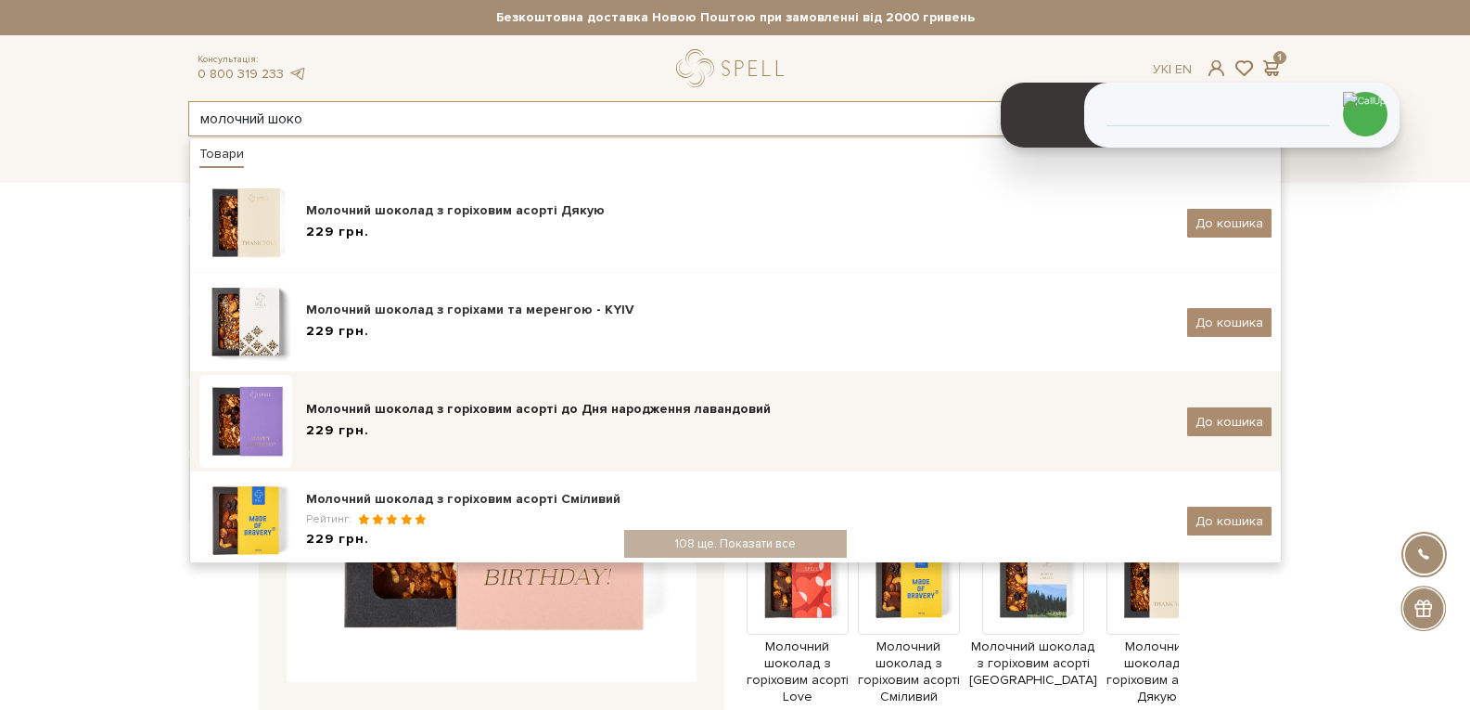
type input "молочний шоко"
click at [390, 407] on div "Молочний шоколад з горіховим асорті до Дня народження лавандовий" at bounding box center [739, 409] width 867 height 19
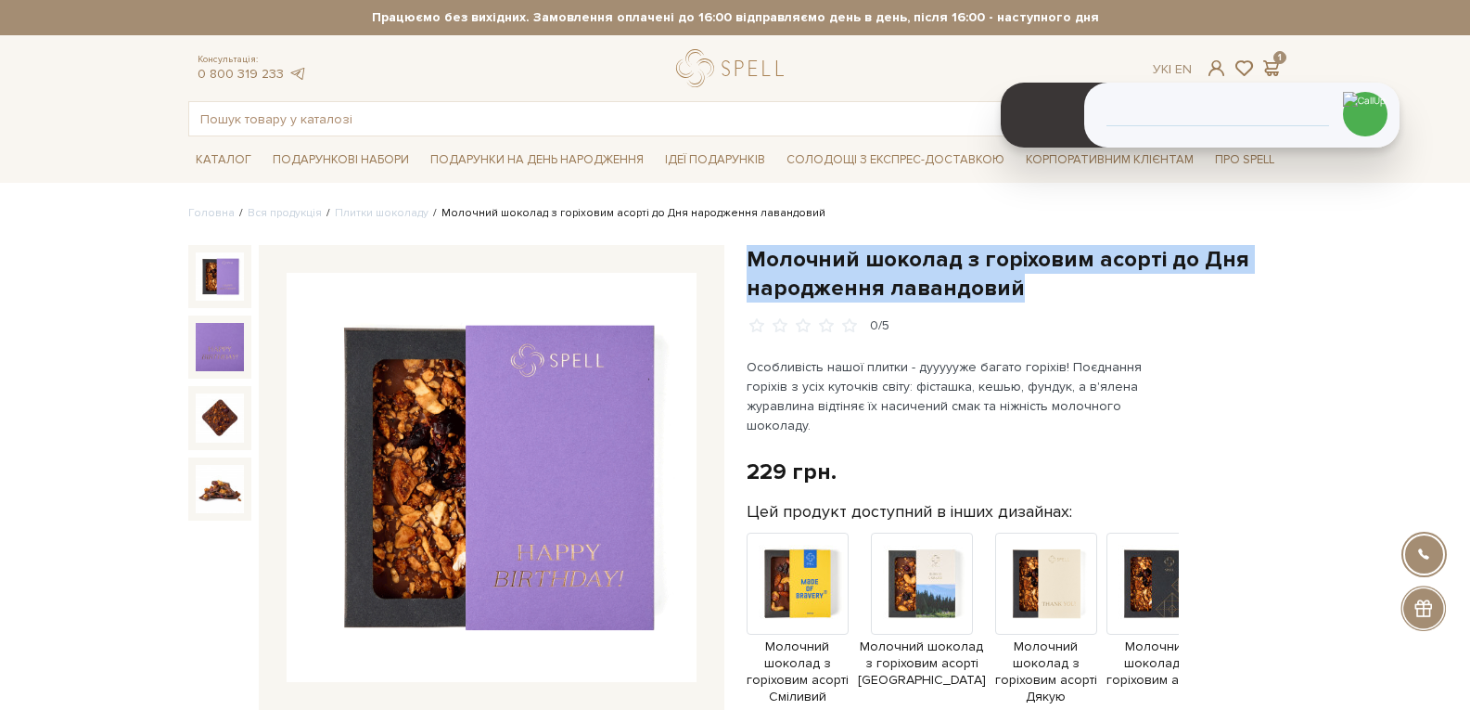
drag, startPoint x: 1017, startPoint y: 291, endPoint x: 749, endPoint y: 246, distance: 271.0
click at [749, 246] on h1 "Молочний шоколад з горіховим асорті до Дня народження лавандовий" at bounding box center [1015, 274] width 536 height 58
copy h1 "Молочний шоколад з горіховим асорті до Дня народження лавандовий"
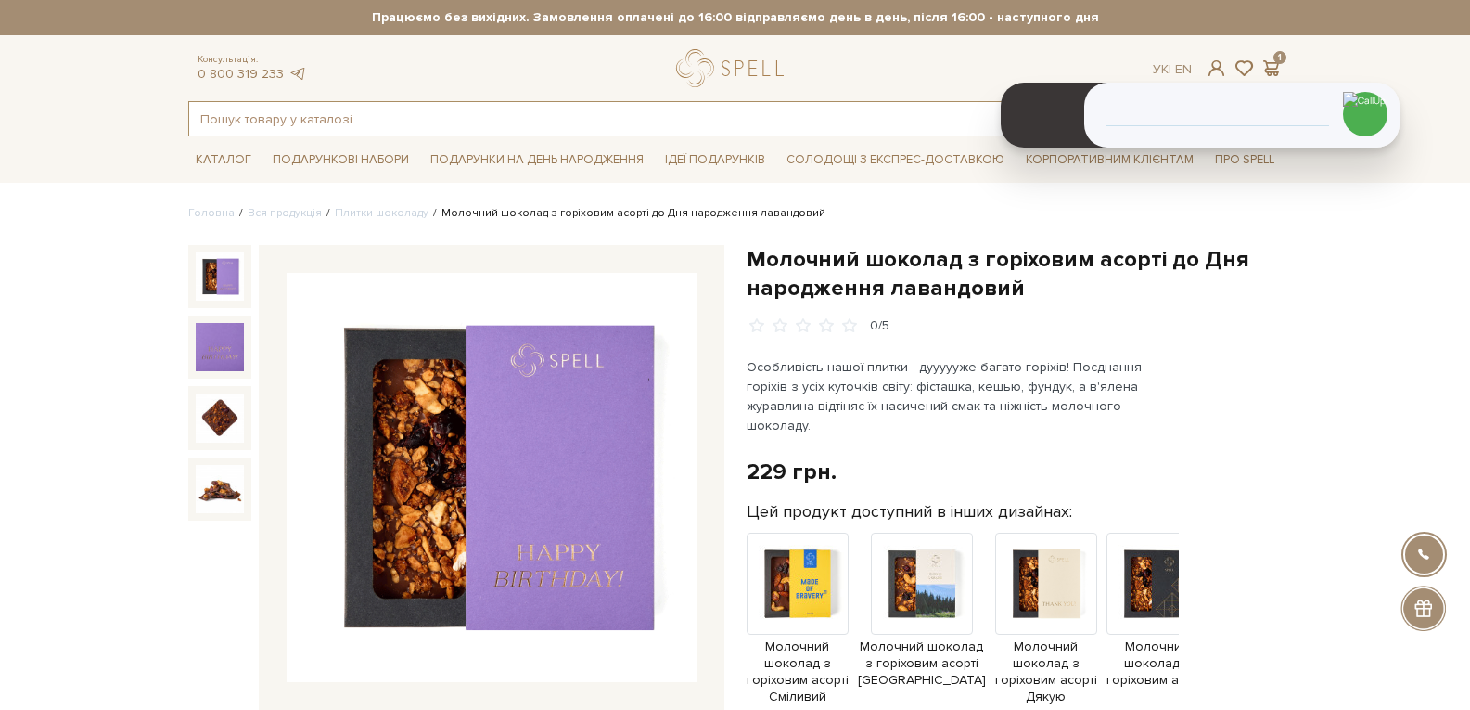
click at [304, 118] on input "text" at bounding box center [714, 118] width 1050 height 33
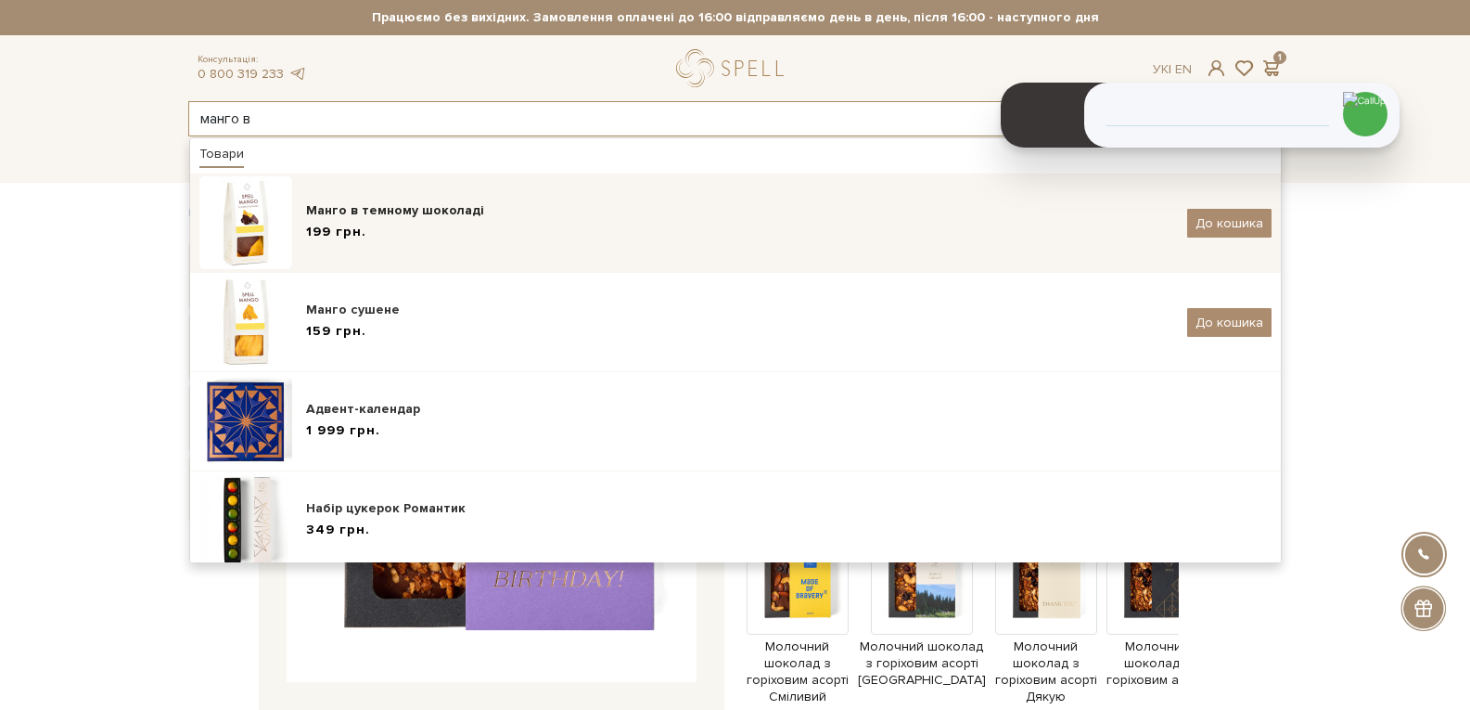
type input "манго в"
click at [370, 217] on div "Манго в темному шоколаді" at bounding box center [739, 210] width 867 height 19
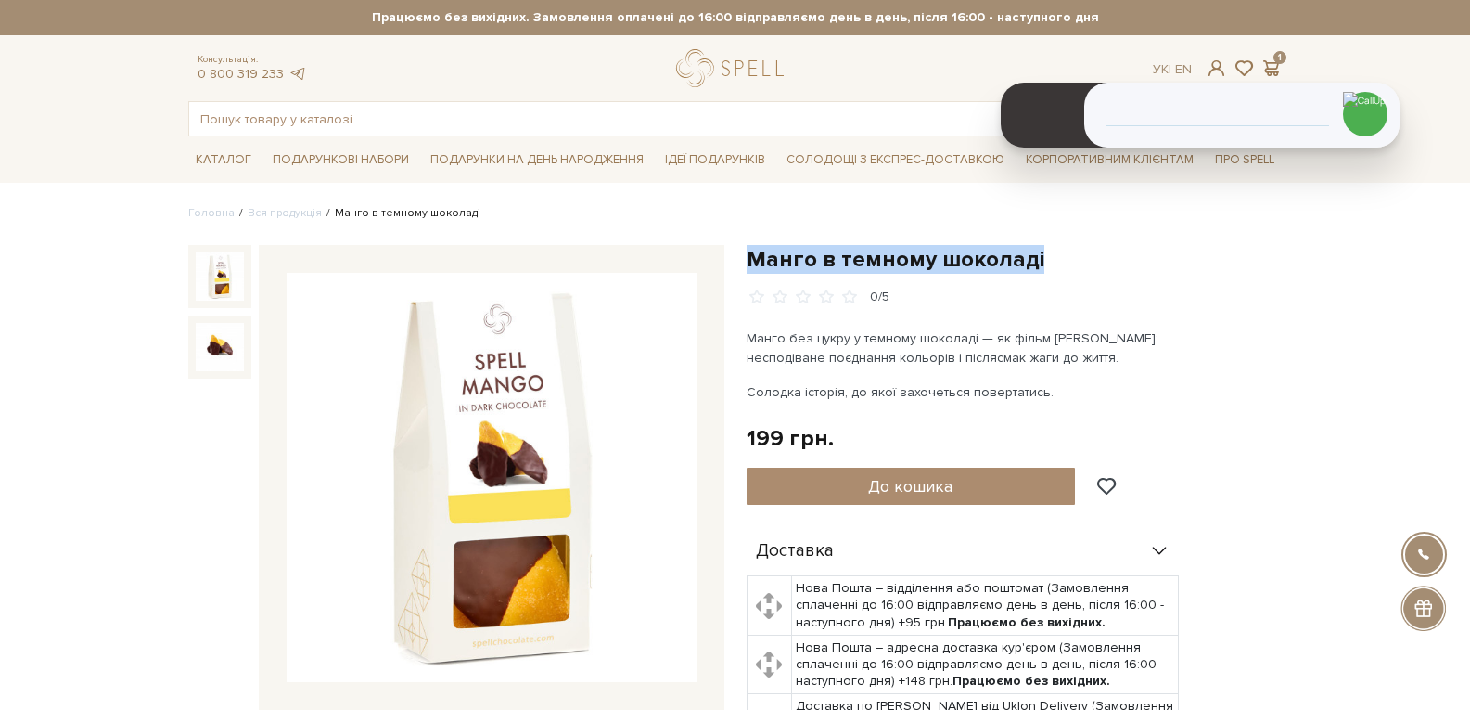
drag, startPoint x: 0, startPoint y: 0, endPoint x: 739, endPoint y: 259, distance: 783.2
click at [739, 259] on div "Манго в темному шоколаді 0/5 Манго без цукру у темному шоколаді — як фільм Веса…" at bounding box center [1014, 705] width 558 height 920
copy h1 "Манго в темному шоколаді"
click at [350, 114] on input "text" at bounding box center [714, 118] width 1050 height 33
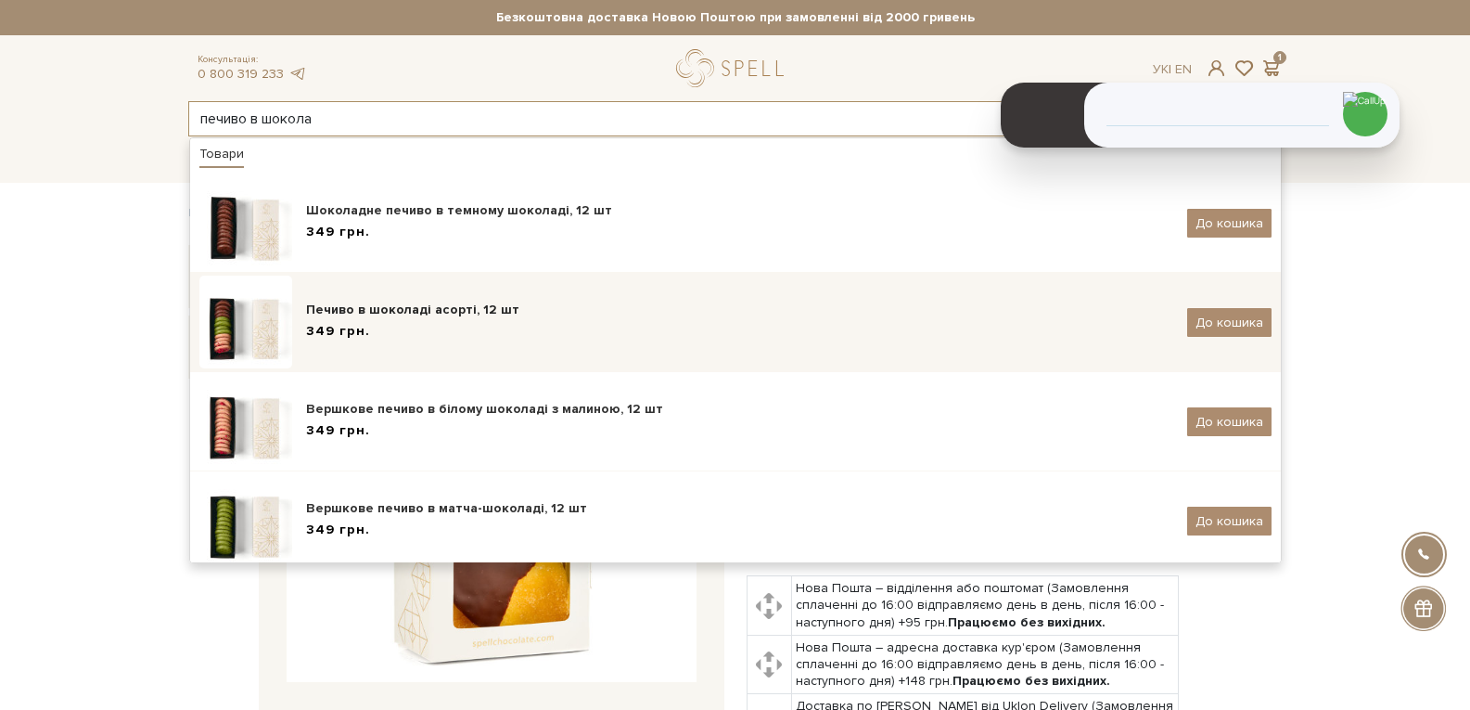
type input "печиво в шокола"
click at [371, 352] on div "Печиво в шоколаді асорті, 12 шт 349 грн. До кошика" at bounding box center [735, 321] width 1072 height 93
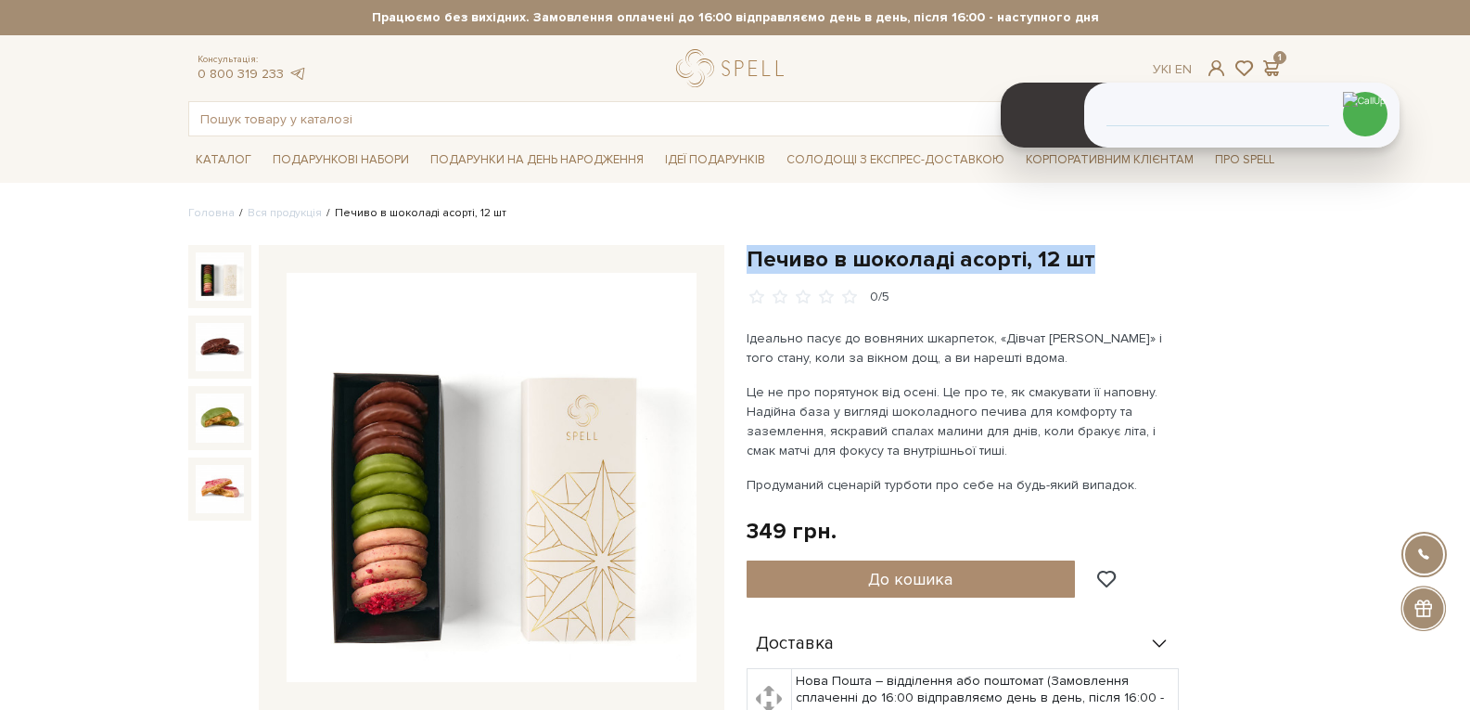
drag, startPoint x: 1105, startPoint y: 262, endPoint x: 749, endPoint y: 253, distance: 355.3
click at [748, 253] on h1 "Печиво в шоколаді асорті, 12 шт" at bounding box center [1015, 259] width 536 height 29
copy h1 "Печиво в шоколаді асорті, 12 шт"
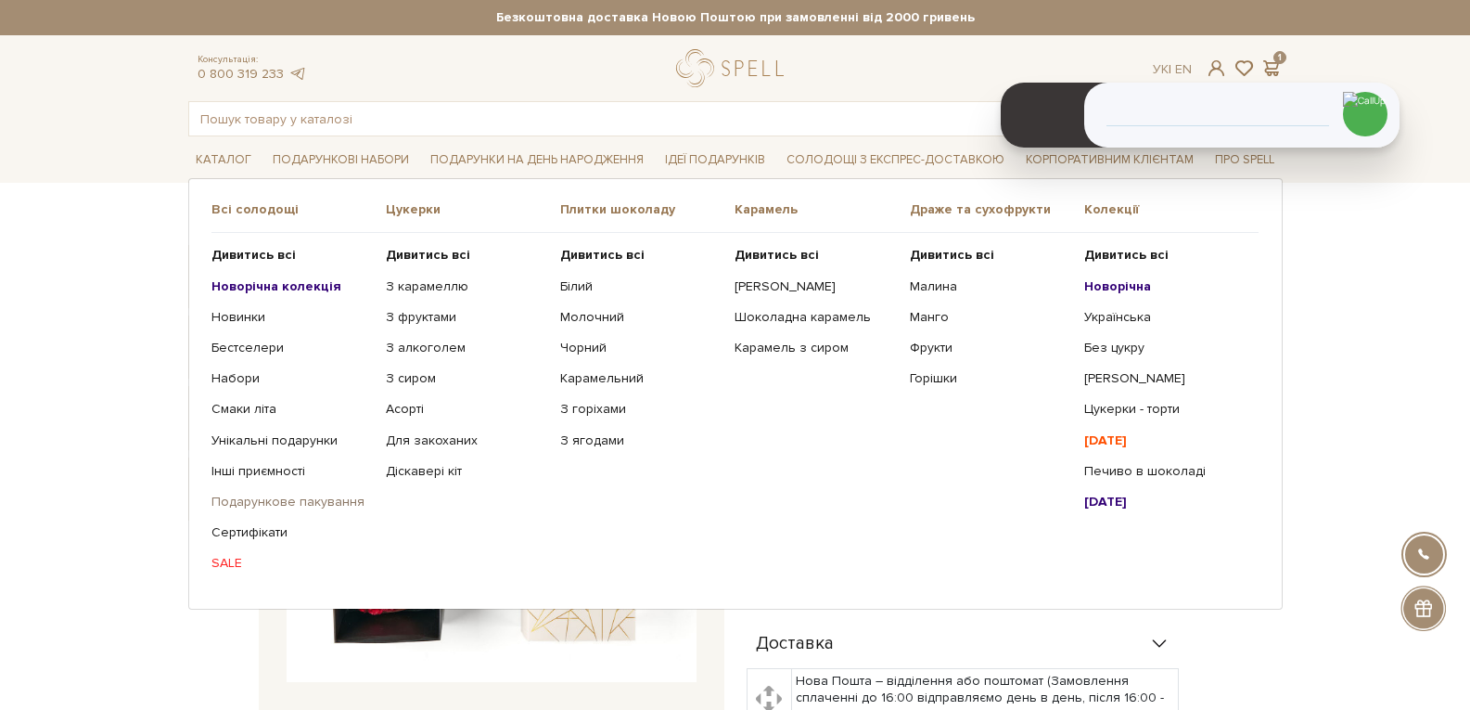
click at [271, 509] on link "Подарункове пакування" at bounding box center [291, 501] width 160 height 17
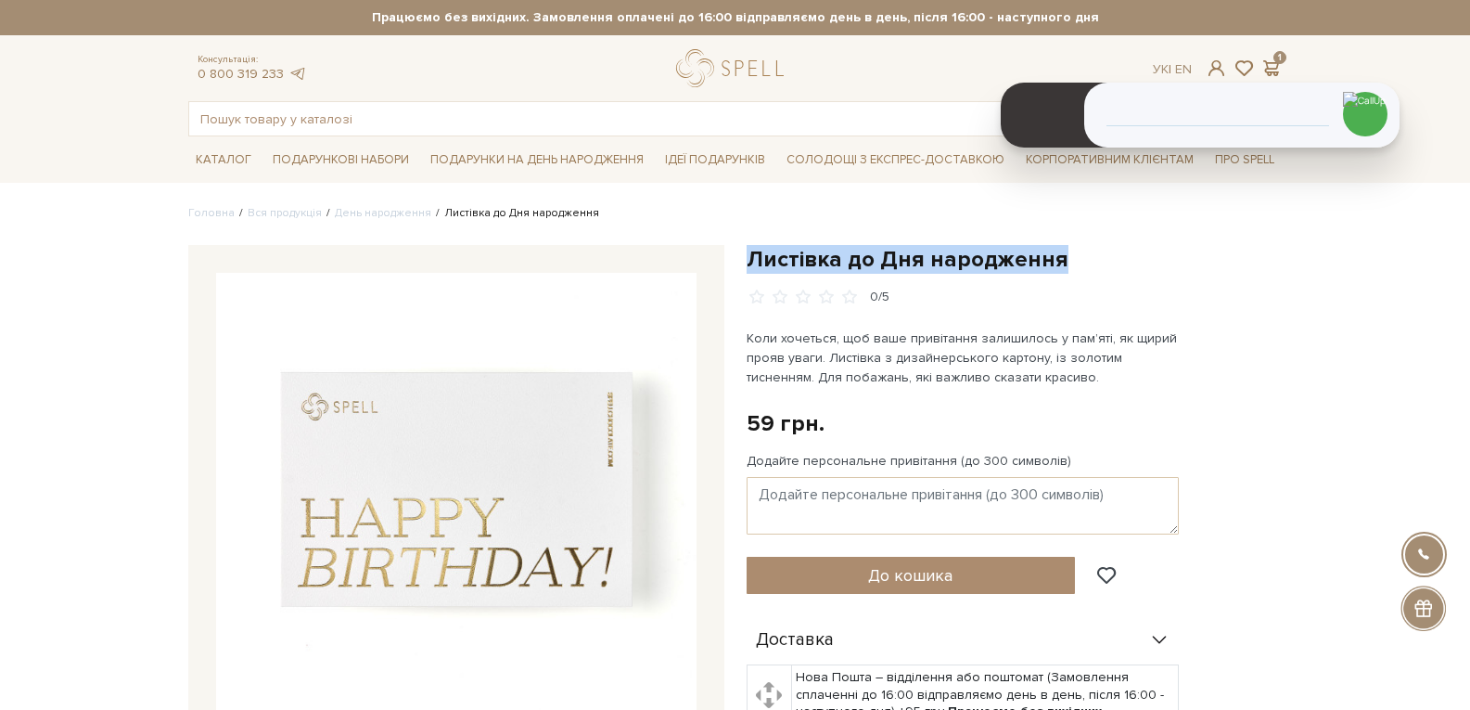
drag, startPoint x: 1062, startPoint y: 253, endPoint x: 740, endPoint y: 253, distance: 321.8
click at [740, 253] on div "Листівка до Дня народження 0/5 Коли хочеться, щоб ваше привітання залишилось у …" at bounding box center [1014, 631] width 558 height 772
copy h1 "Листівка до Дня народження"
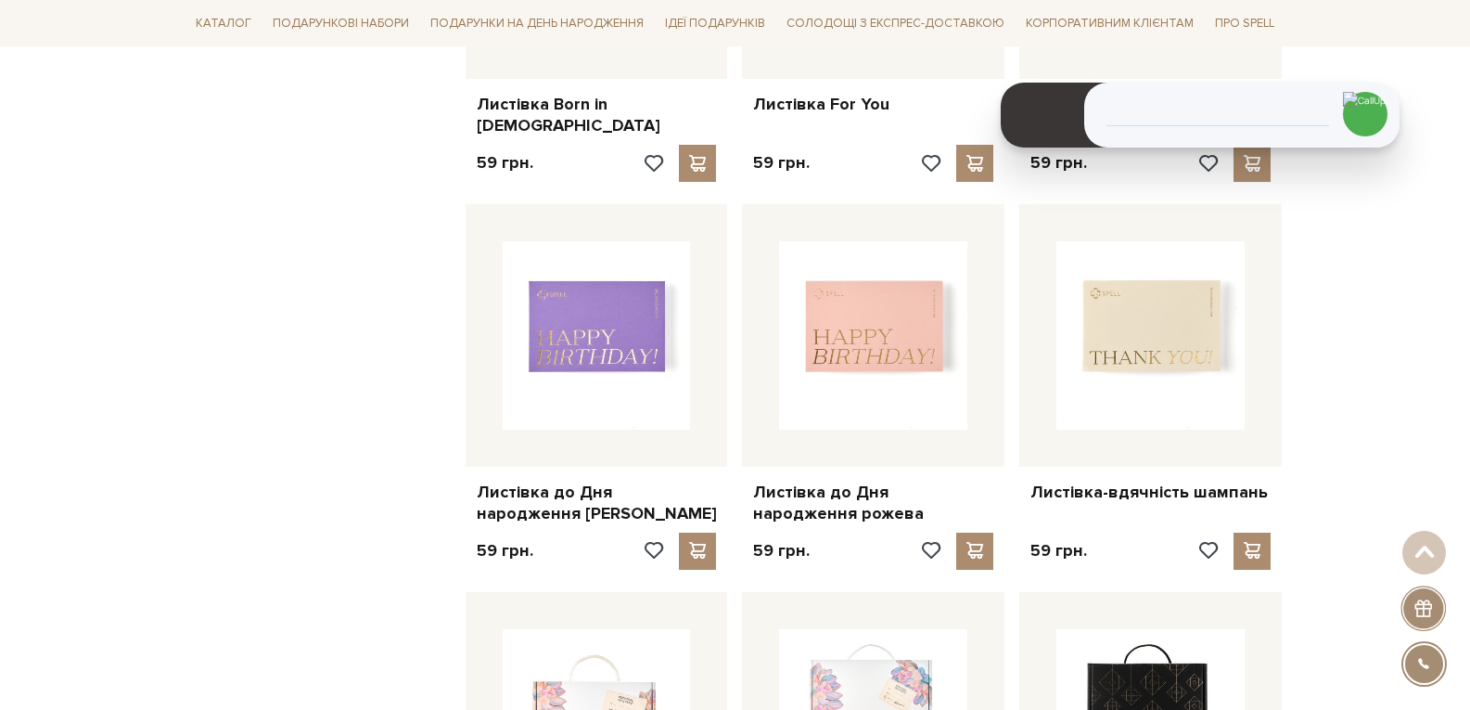
scroll to position [1484, 0]
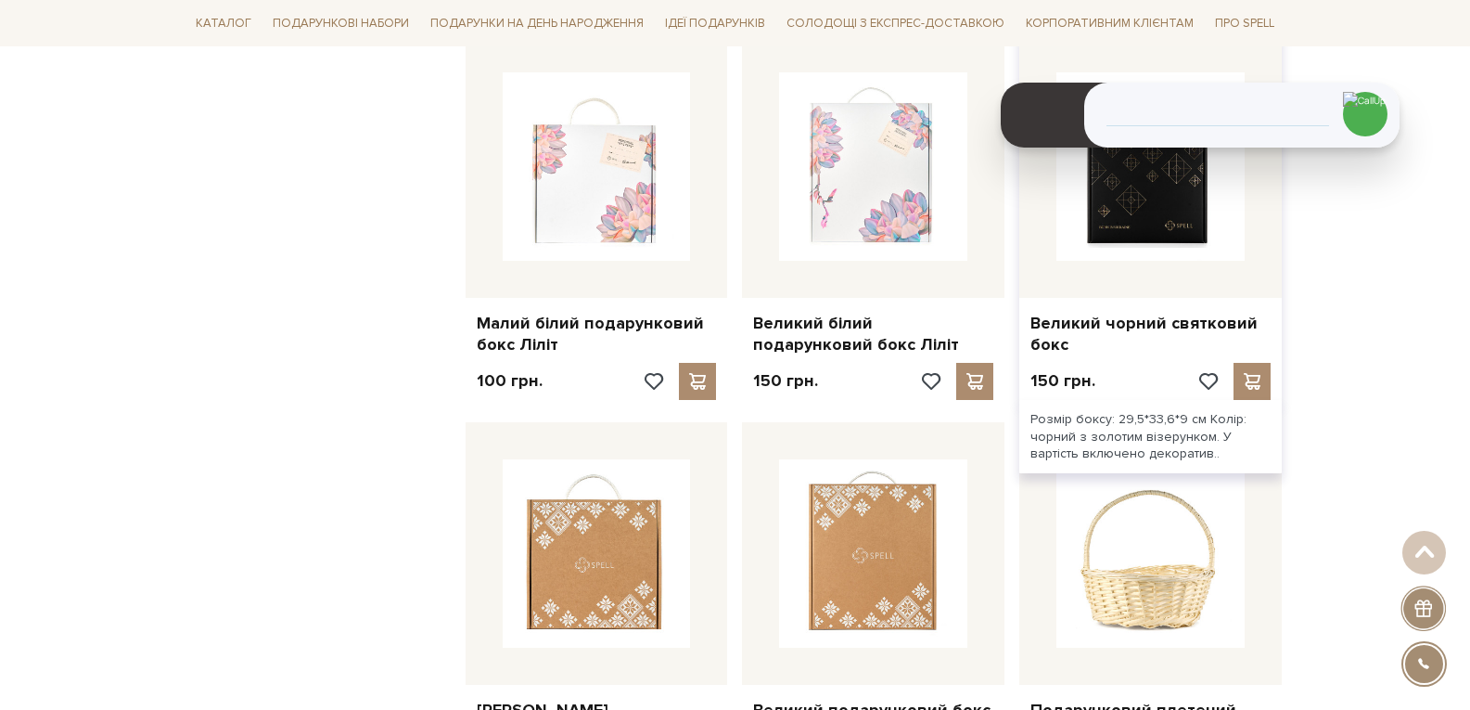
click at [1133, 205] on img at bounding box center [1150, 166] width 188 height 188
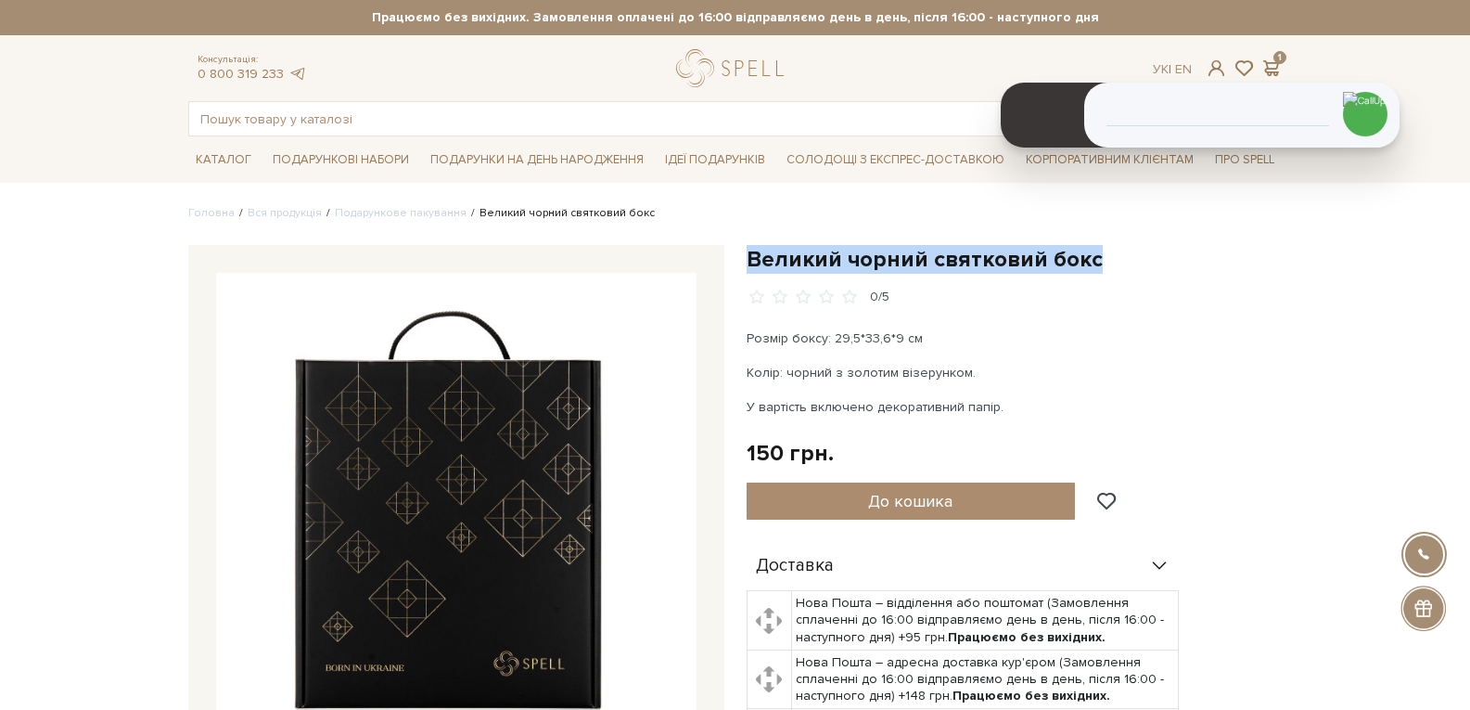
drag, startPoint x: 751, startPoint y: 257, endPoint x: 1090, endPoint y: 258, distance: 338.5
click at [1090, 257] on h1 "Великий чорний святковий бокс" at bounding box center [1015, 259] width 536 height 29
copy h1 "Великий чорний святковий бокс"
